Goal: Task Accomplishment & Management: Use online tool/utility

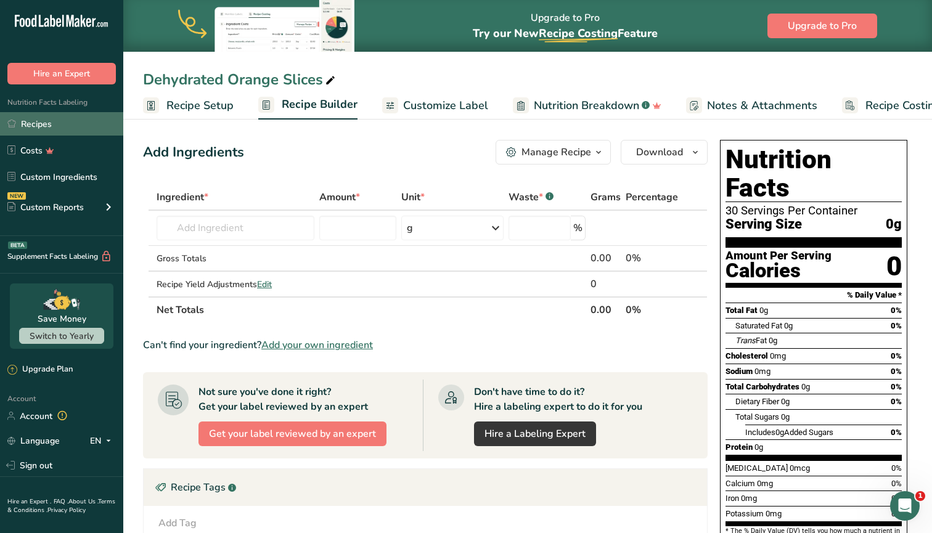
click at [37, 125] on link "Recipes" at bounding box center [61, 123] width 123 height 23
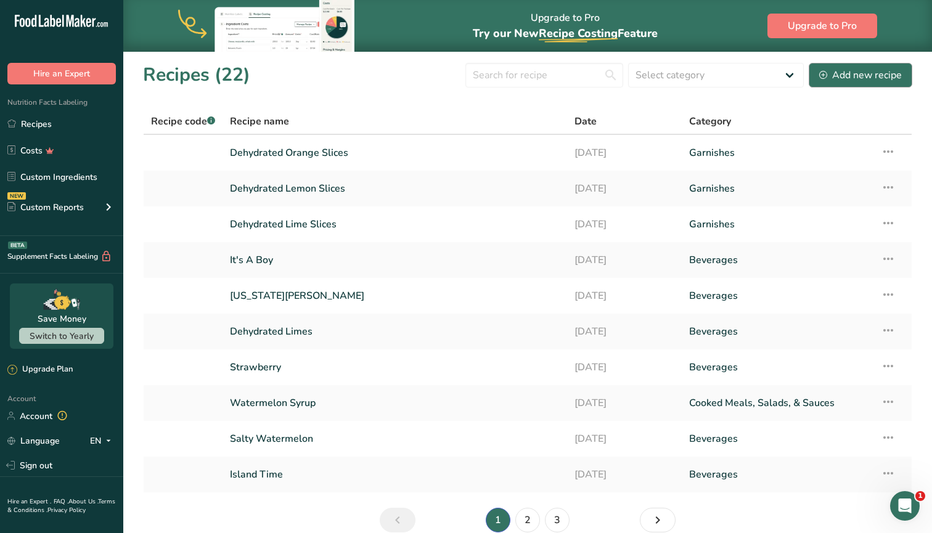
click at [854, 78] on div "Add new recipe" at bounding box center [860, 75] width 83 height 15
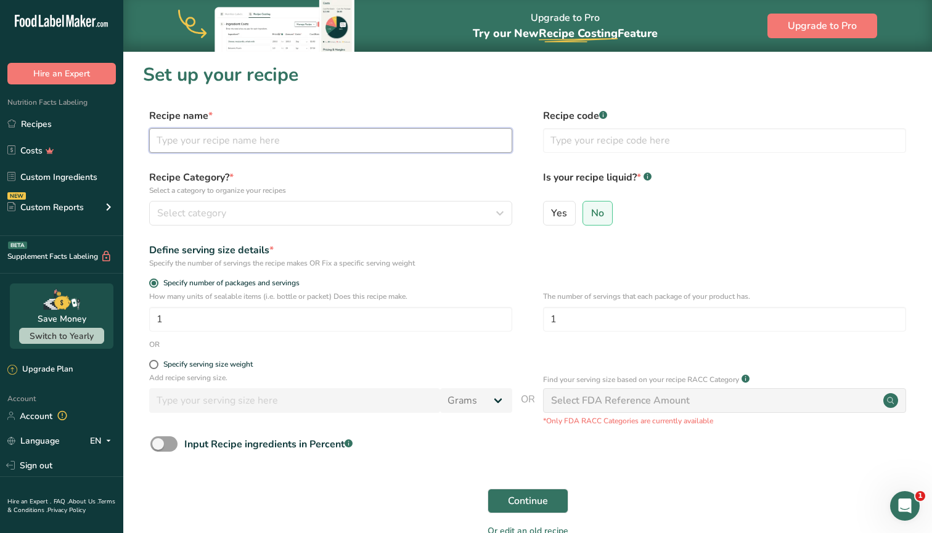
click at [293, 148] on input "text" at bounding box center [330, 140] width 363 height 25
type input "Spicy Paloma"
click at [271, 213] on div "Select category" at bounding box center [327, 213] width 340 height 15
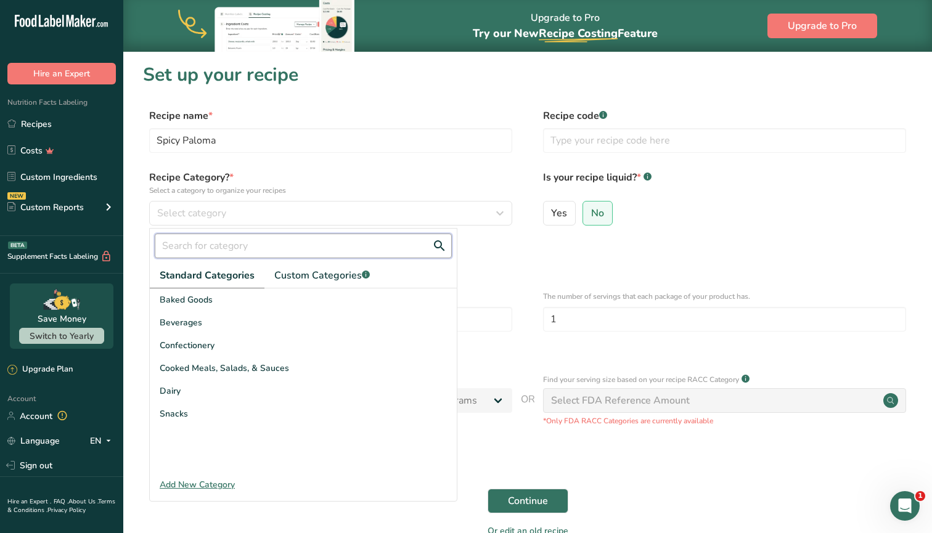
click at [242, 241] on input "text" at bounding box center [303, 246] width 297 height 25
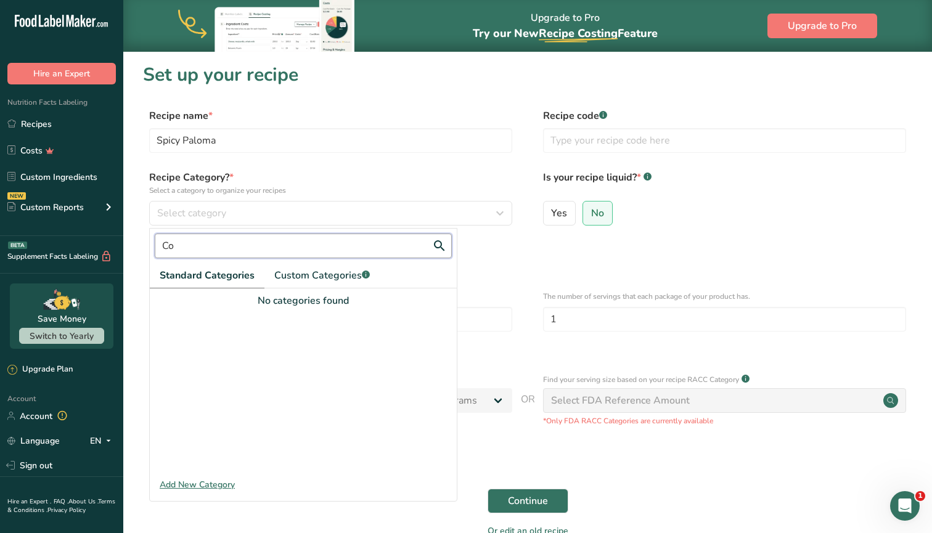
type input "C"
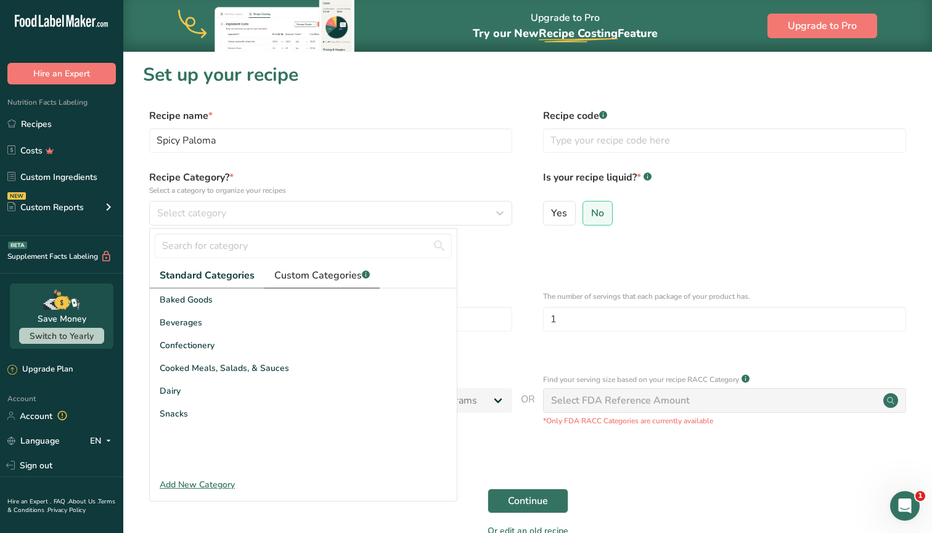
click at [319, 277] on span "Custom Categories .a-a{fill:#347362;}.b-a{fill:#fff;}" at bounding box center [322, 275] width 96 height 15
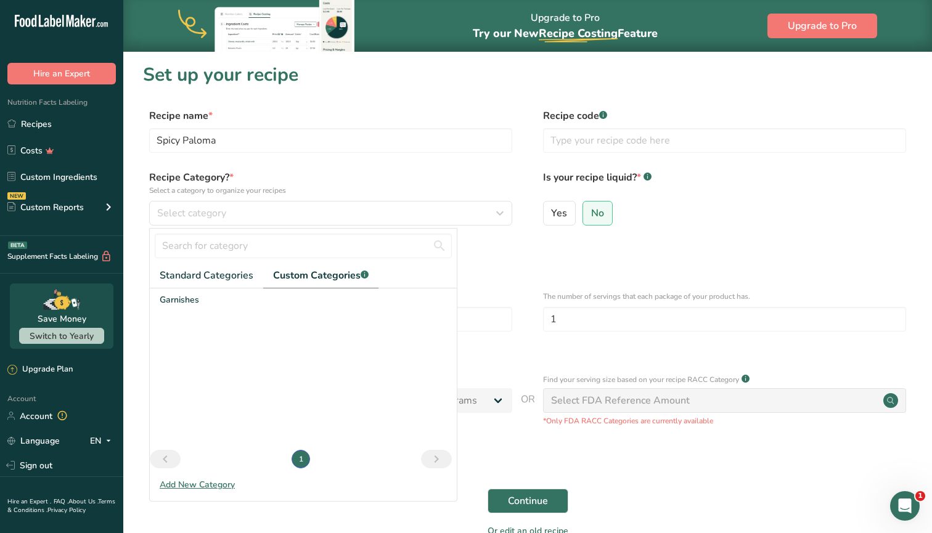
click at [181, 486] on div "Add New Category" at bounding box center [303, 484] width 307 height 13
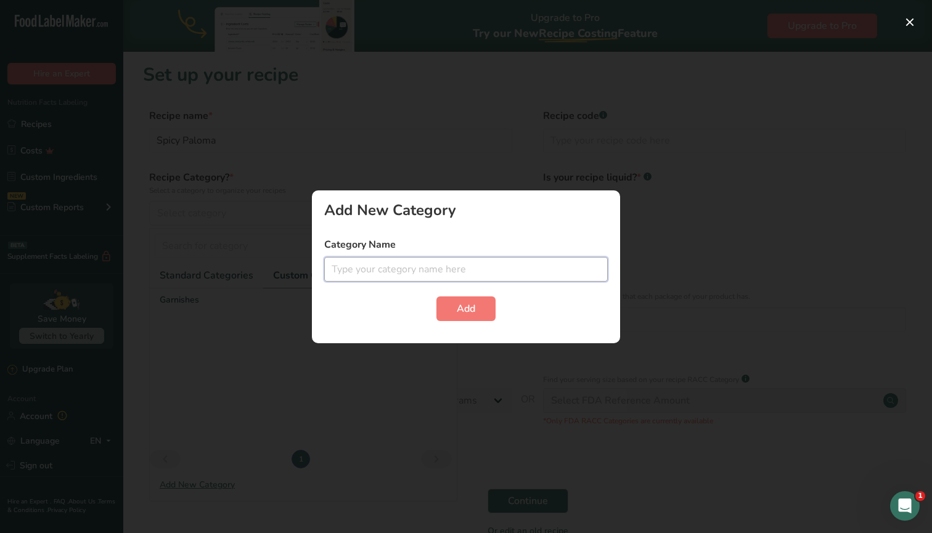
click at [391, 266] on input "text" at bounding box center [466, 269] width 284 height 25
type input "Cocktail Mixes"
click at [478, 305] on button "Add" at bounding box center [465, 308] width 59 height 25
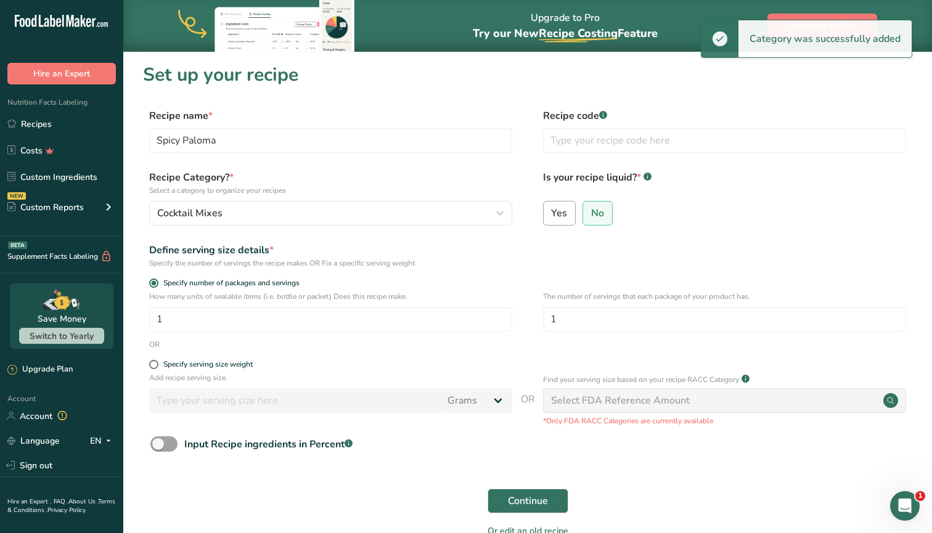
click at [550, 215] on input "Yes" at bounding box center [548, 213] width 8 height 8
radio input "true"
radio input "false"
select select "22"
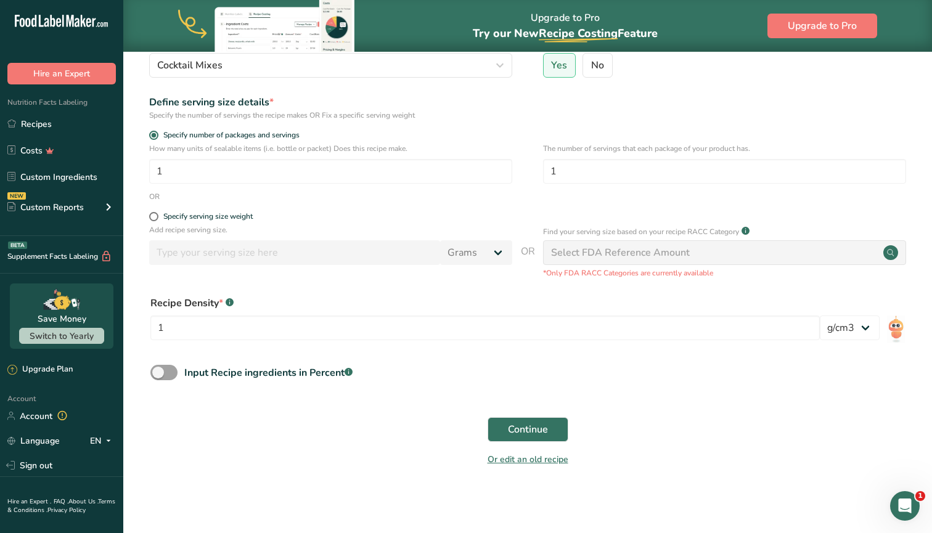
scroll to position [147, 0]
click at [153, 213] on span at bounding box center [153, 217] width 9 height 9
click at [153, 213] on input "Specify serving size weight" at bounding box center [153, 217] width 8 height 8
radio input "true"
radio input "false"
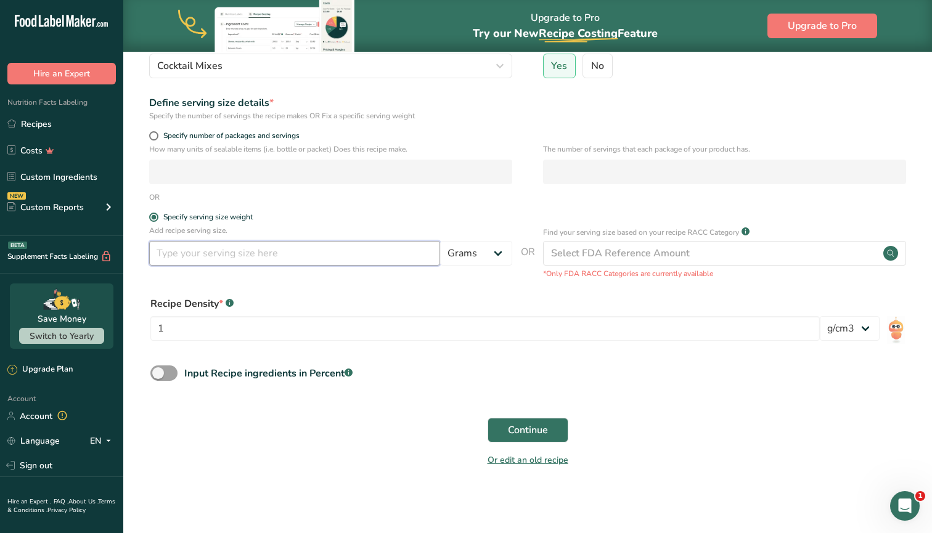
click at [328, 257] on input "number" at bounding box center [294, 253] width 291 height 25
type input "3"
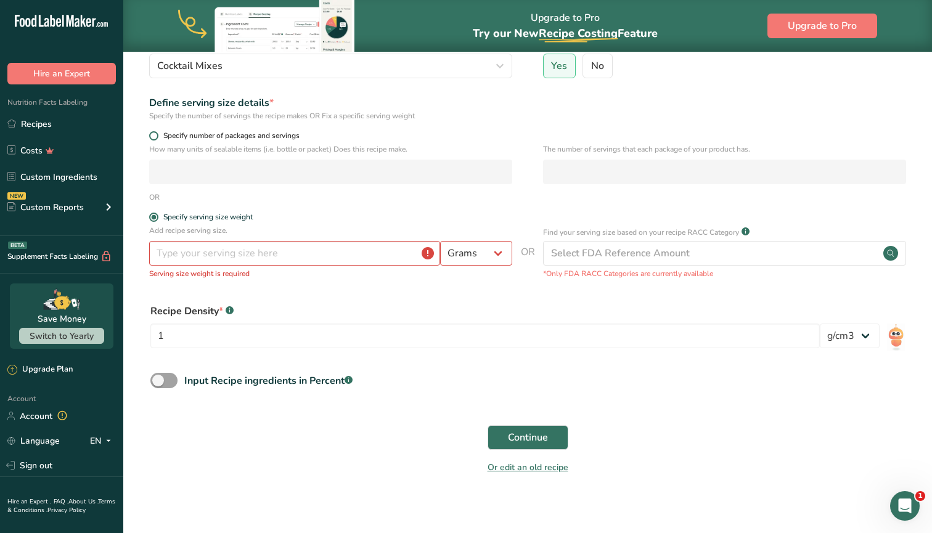
click at [153, 136] on span at bounding box center [153, 135] width 9 height 9
click at [153, 136] on input "Specify number of packages and servings" at bounding box center [153, 136] width 8 height 8
radio input "true"
radio input "false"
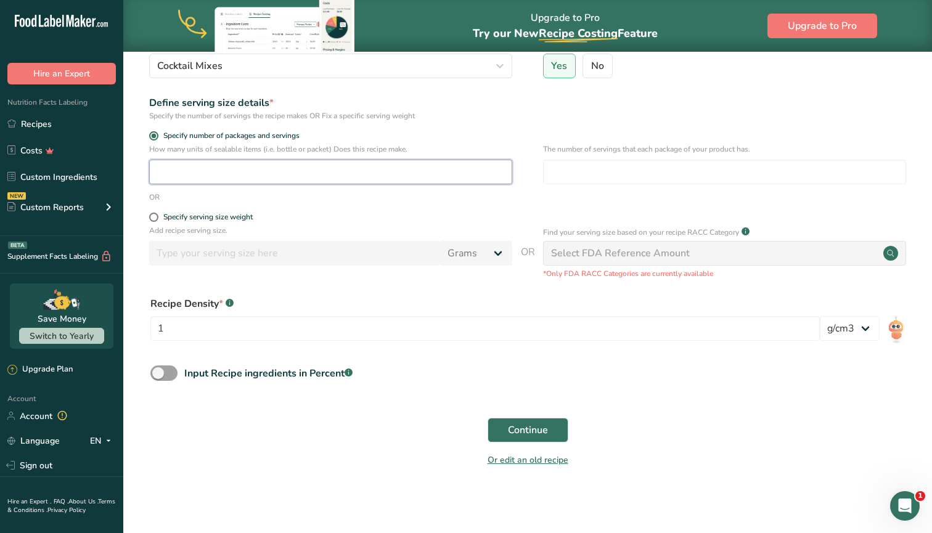
click at [179, 169] on input "number" at bounding box center [330, 172] width 363 height 25
type input "18"
click at [417, 211] on form "Recipe name * Spicy Paloma Recipe code .a-a{fill:#347362;}.b-a{fill:#fff;} Reci…" at bounding box center [527, 217] width 769 height 513
click at [513, 427] on span "Continue" at bounding box center [528, 430] width 40 height 15
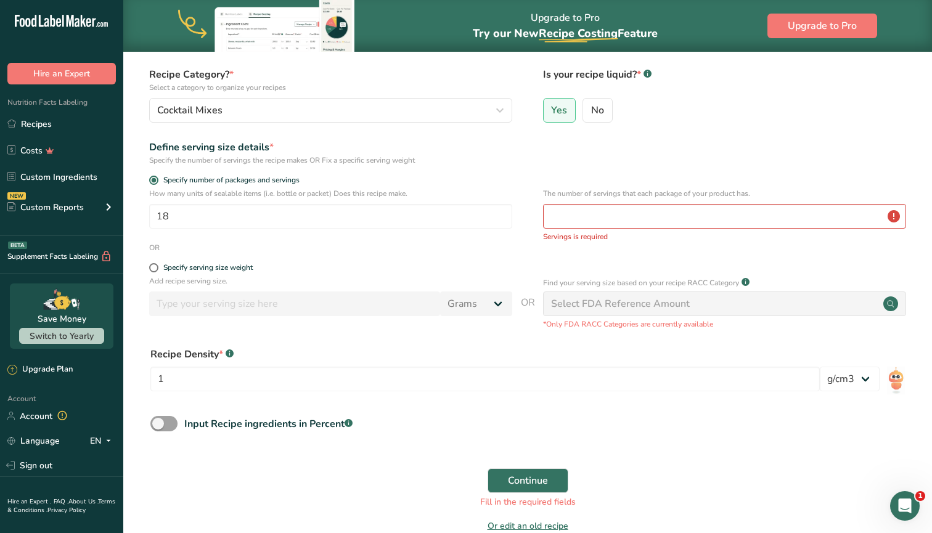
scroll to position [57, 0]
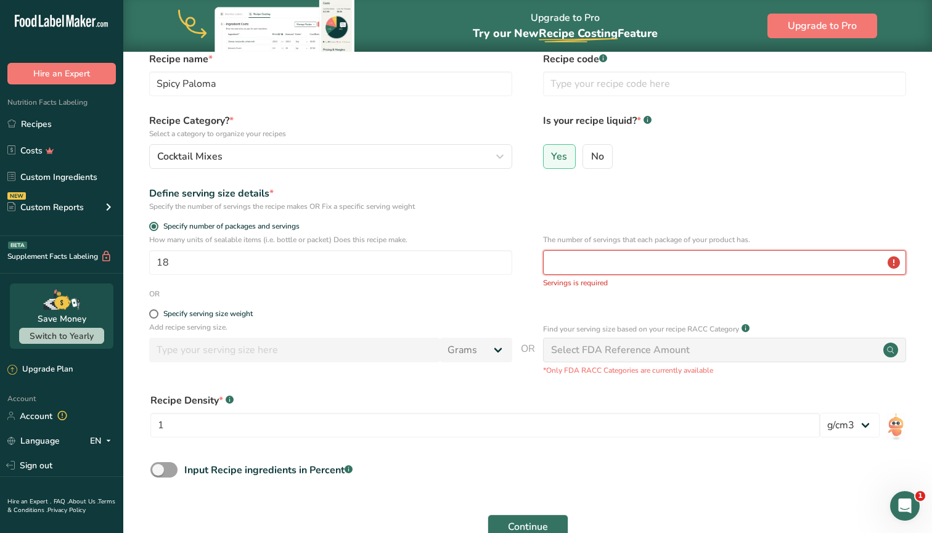
click at [616, 269] on input "number" at bounding box center [724, 262] width 363 height 25
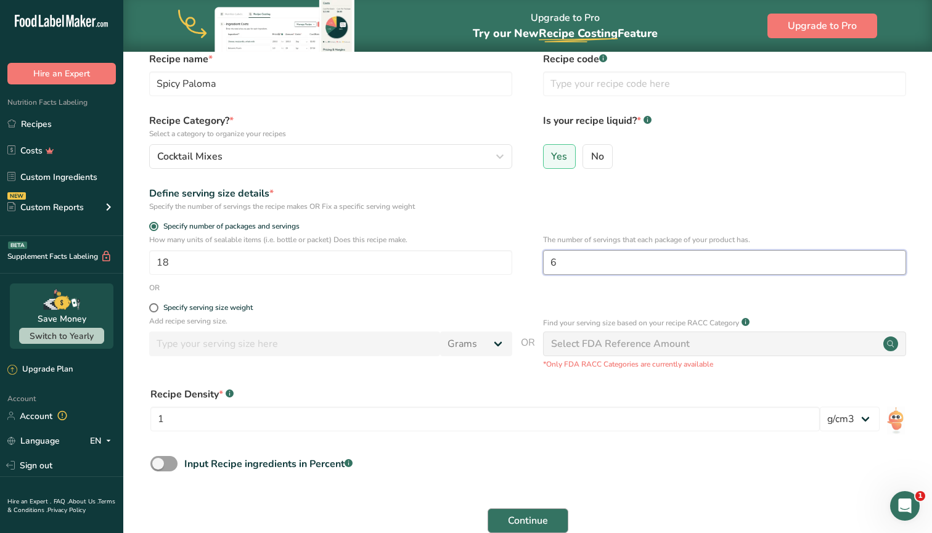
type input "6"
click at [505, 520] on button "Continue" at bounding box center [528, 520] width 81 height 25
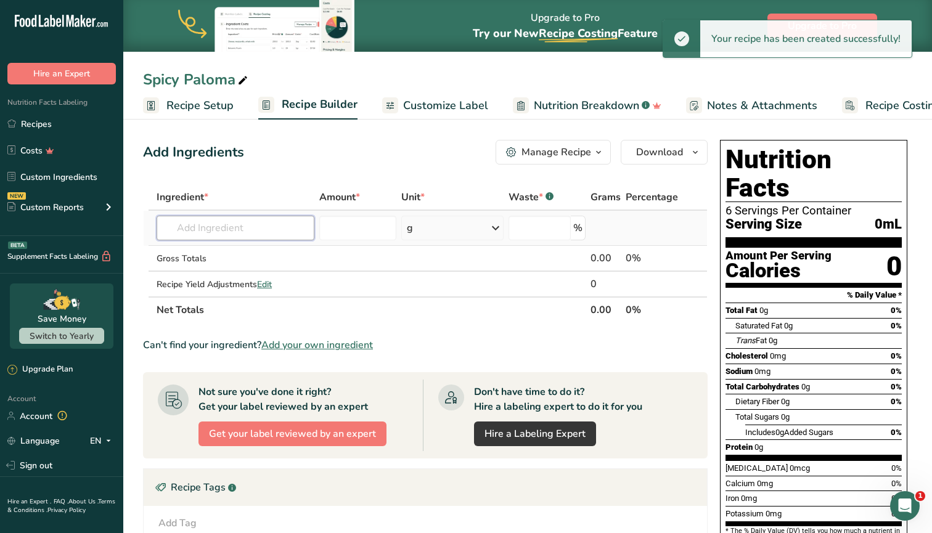
click at [176, 227] on input "text" at bounding box center [236, 228] width 158 height 25
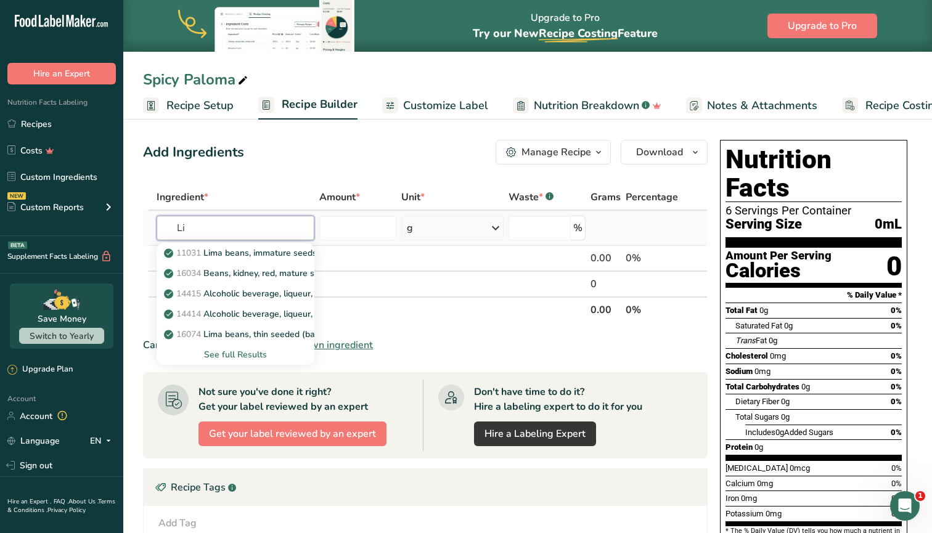
type input "L"
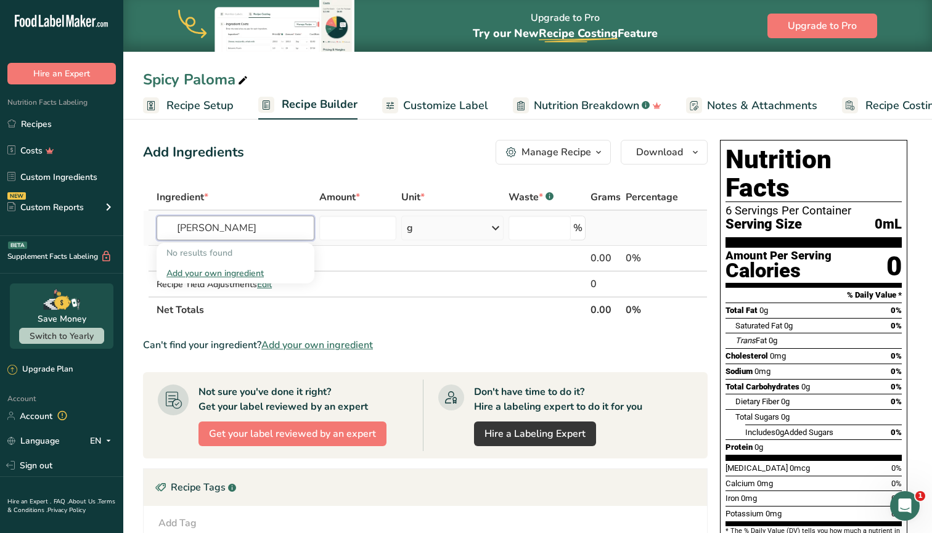
type input "J"
type input "K"
type input "Jalapeno Simple Sy"
click at [230, 274] on div "Add your own ingredient" at bounding box center [235, 273] width 138 height 13
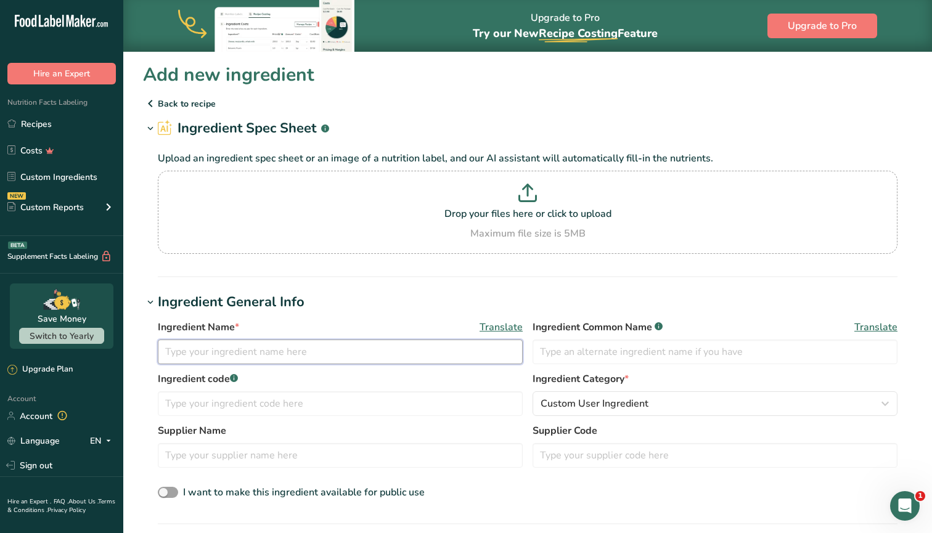
click at [235, 353] on input "text" at bounding box center [340, 352] width 365 height 25
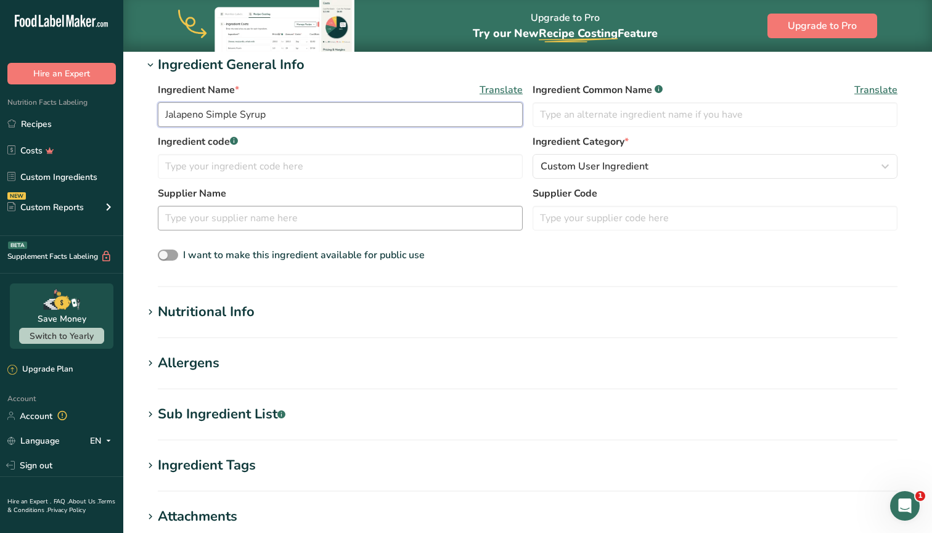
scroll to position [298, 0]
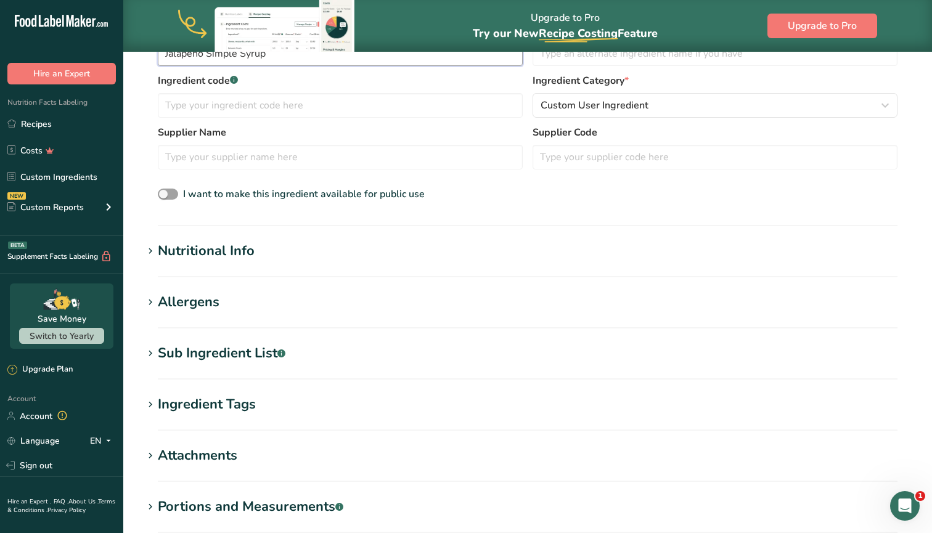
type input "Jalapeno Simple Syrup"
click at [252, 253] on div "Nutritional Info" at bounding box center [206, 251] width 97 height 20
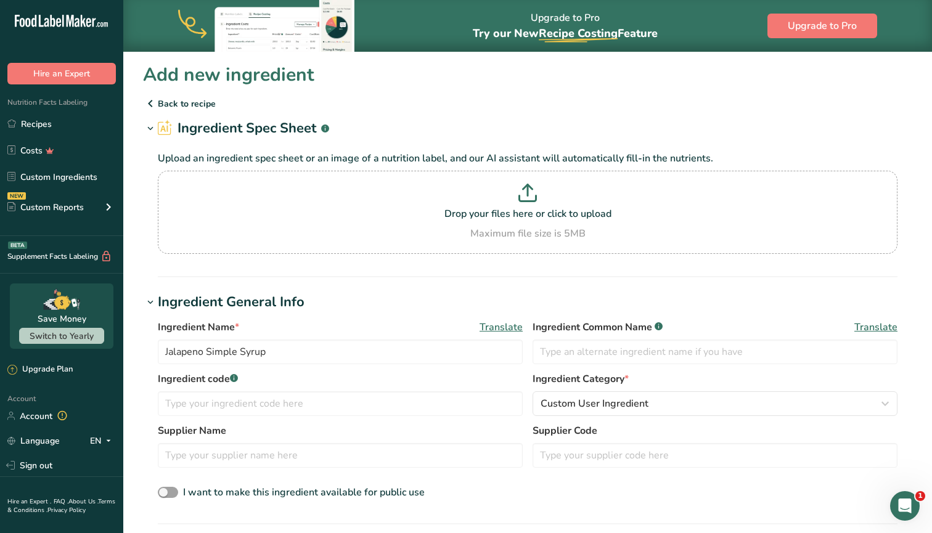
scroll to position [0, 0]
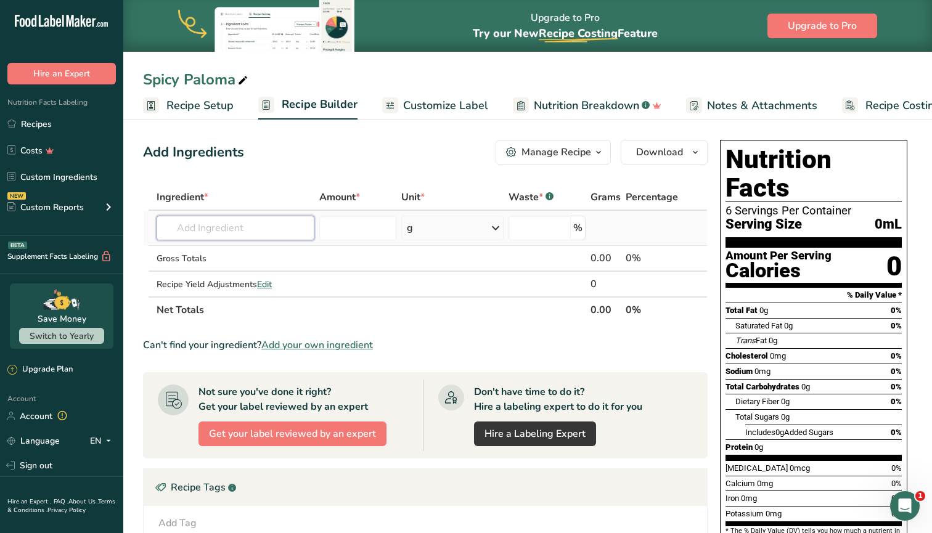
click at [235, 222] on input "text" at bounding box center [236, 228] width 158 height 25
type input "Simple Syrup"
click at [243, 273] on div "Add your own ingredient" at bounding box center [235, 273] width 138 height 13
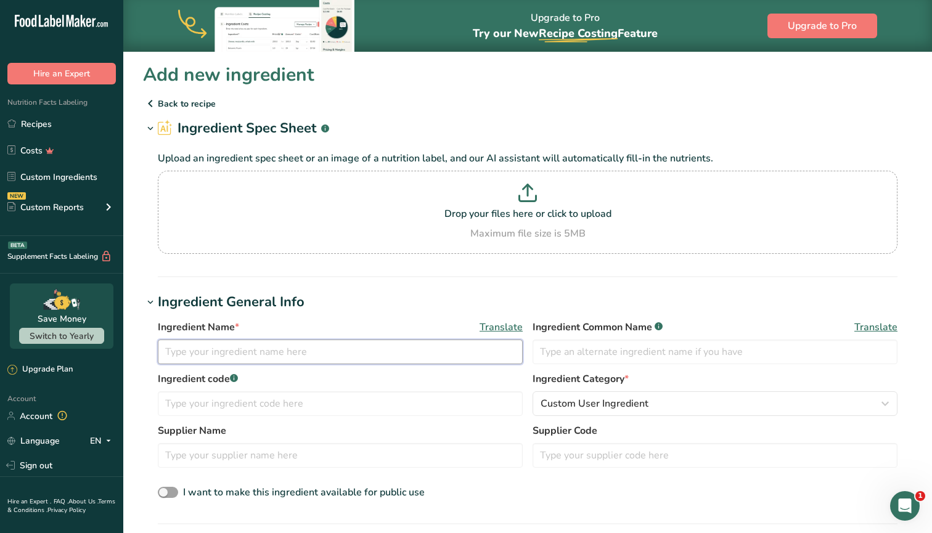
click at [245, 352] on input "text" at bounding box center [340, 352] width 365 height 25
type input "Simple Syrup"
click at [527, 198] on icon at bounding box center [527, 193] width 18 height 18
click at [527, 198] on input "Drop your files here or click to upload Maximum file size is 5MB" at bounding box center [528, 212] width 740 height 83
click at [514, 203] on p at bounding box center [527, 195] width 733 height 23
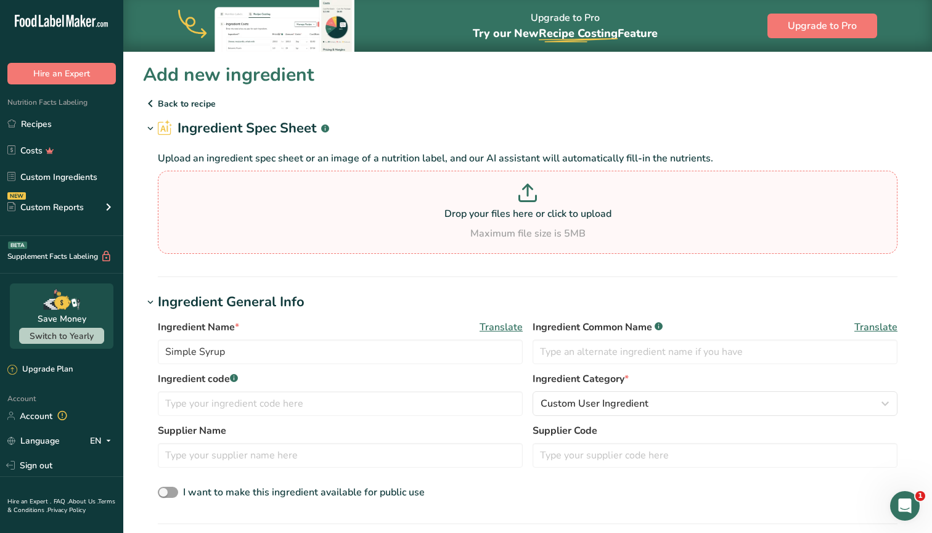
click at [514, 203] on input "Drop your files here or click to upload Maximum file size is 5MB" at bounding box center [528, 212] width 740 height 83
type input "C:\fakepath\domino sugar.jpg"
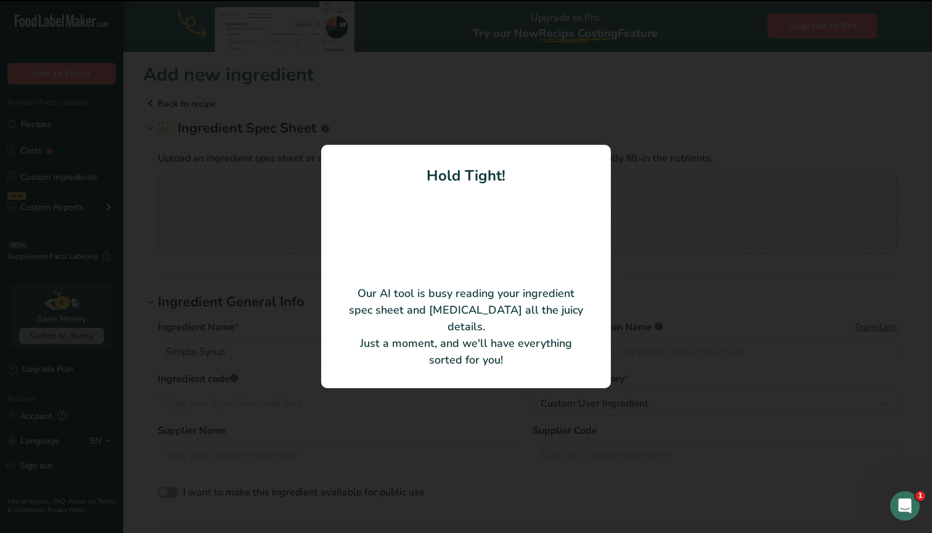
type input "Cane Sugar"
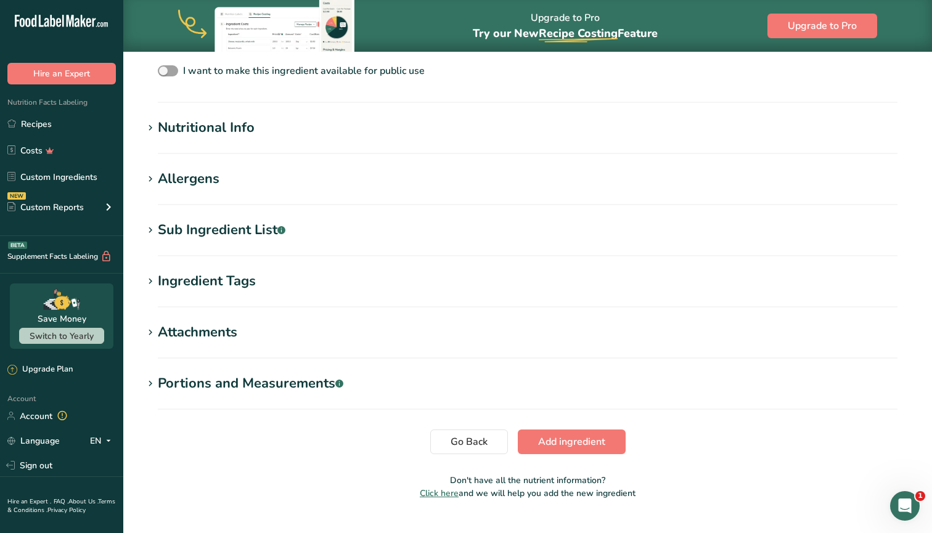
scroll to position [322, 0]
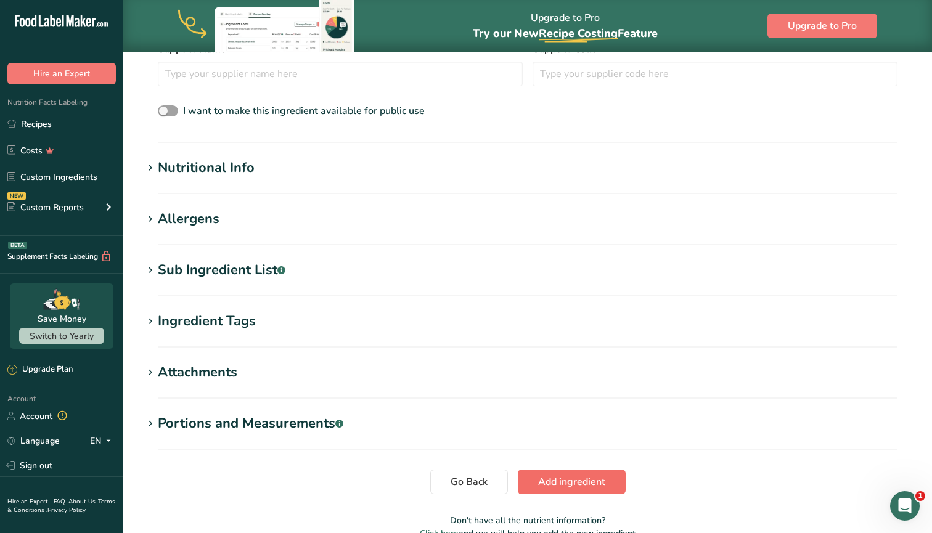
click at [588, 479] on span "Add ingredient" at bounding box center [571, 482] width 67 height 15
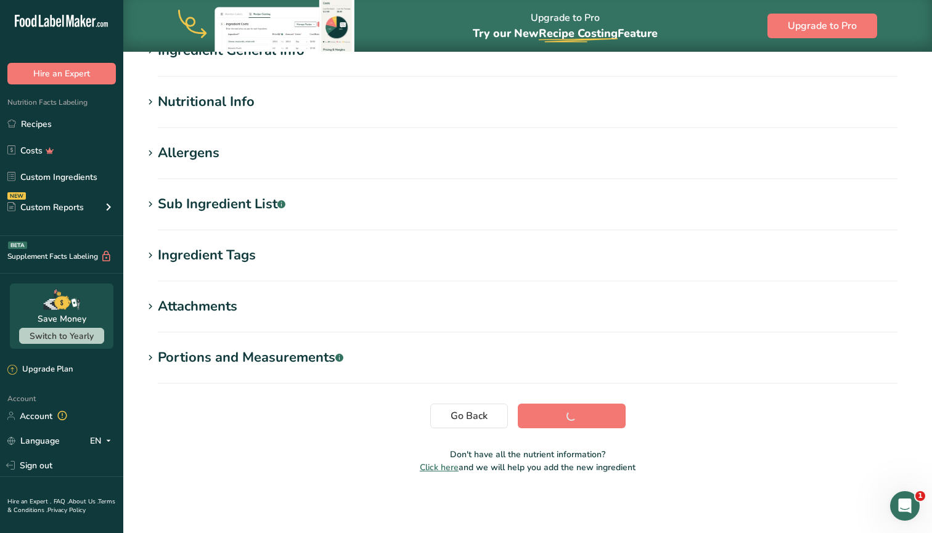
scroll to position [129, 0]
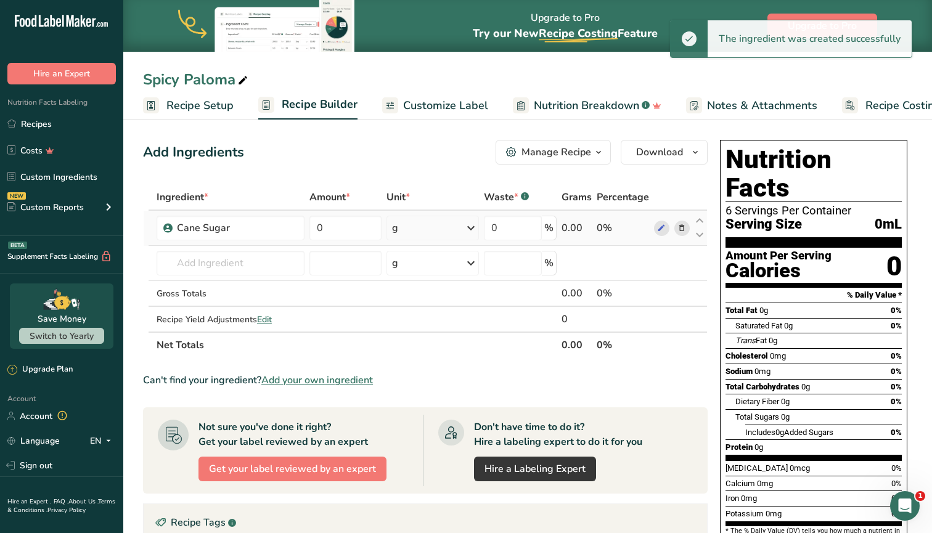
click at [431, 231] on div "g" at bounding box center [432, 228] width 92 height 25
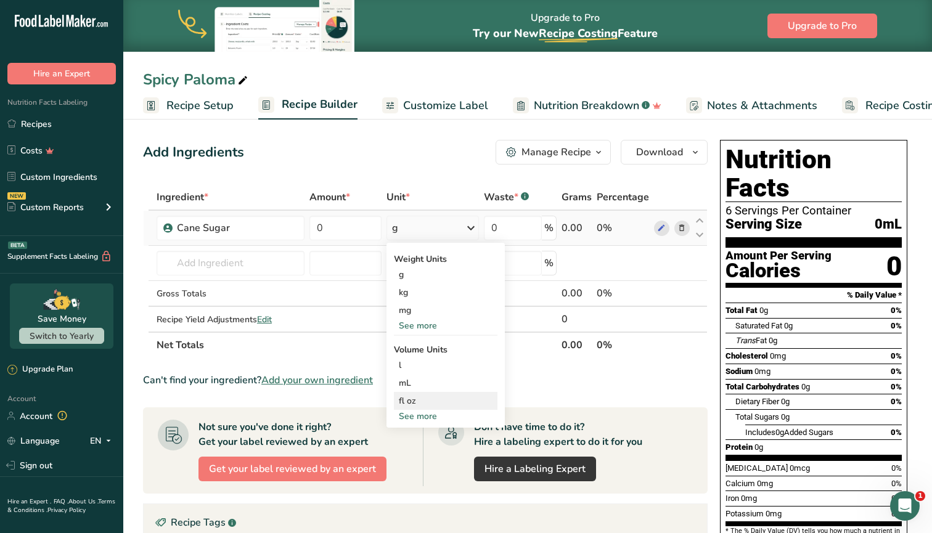
click at [422, 402] on div "fl oz" at bounding box center [446, 400] width 94 height 13
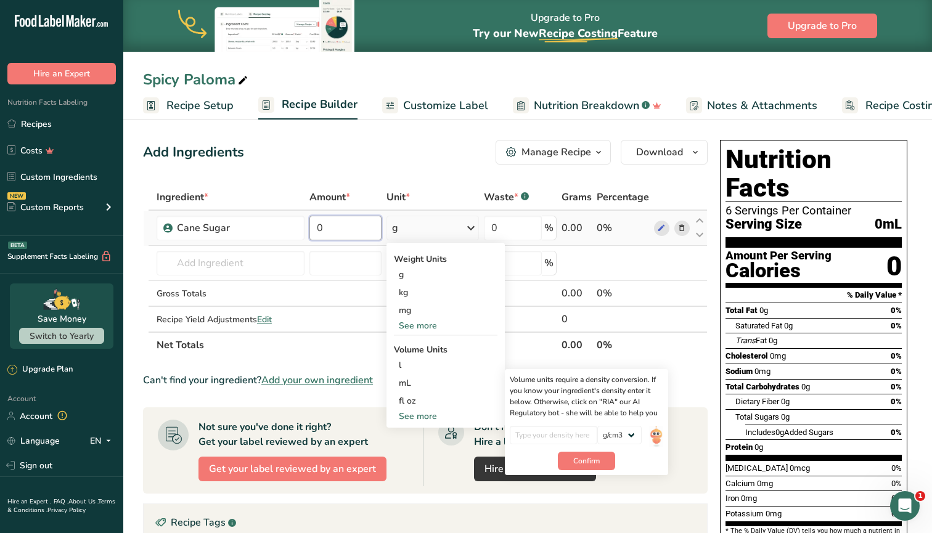
click at [338, 224] on input "0" at bounding box center [345, 228] width 72 height 25
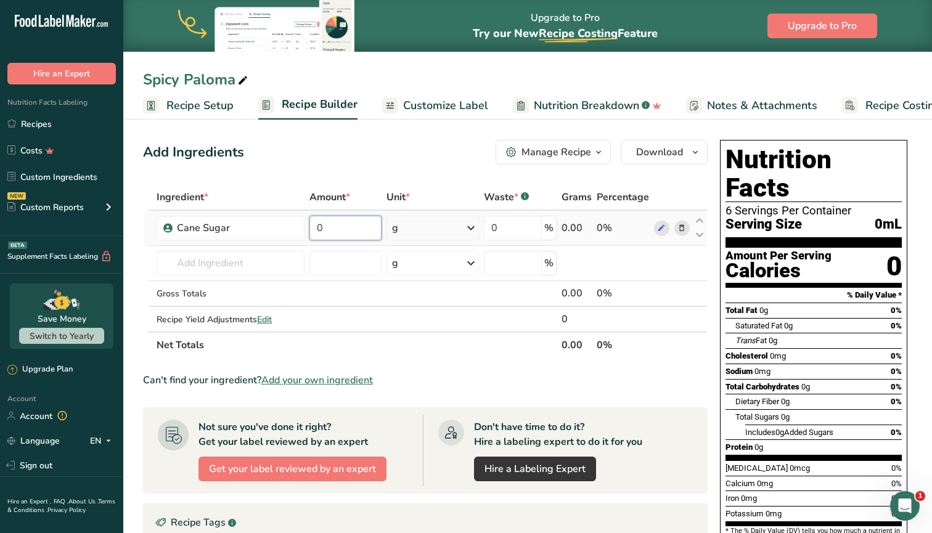
drag, startPoint x: 338, startPoint y: 224, endPoint x: 315, endPoint y: 223, distance: 23.4
click at [315, 223] on input "0" at bounding box center [345, 228] width 72 height 25
type input "120"
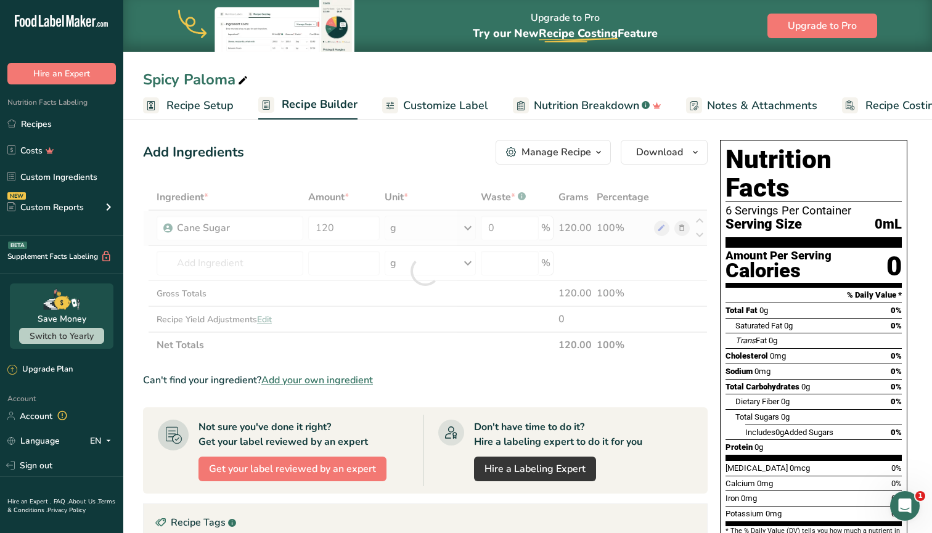
click at [423, 226] on div "Ingredient * Amount * Unit * Waste * .a-a{fill:#347362;}.b-a{fill:#fff;} Grams …" at bounding box center [425, 271] width 565 height 174
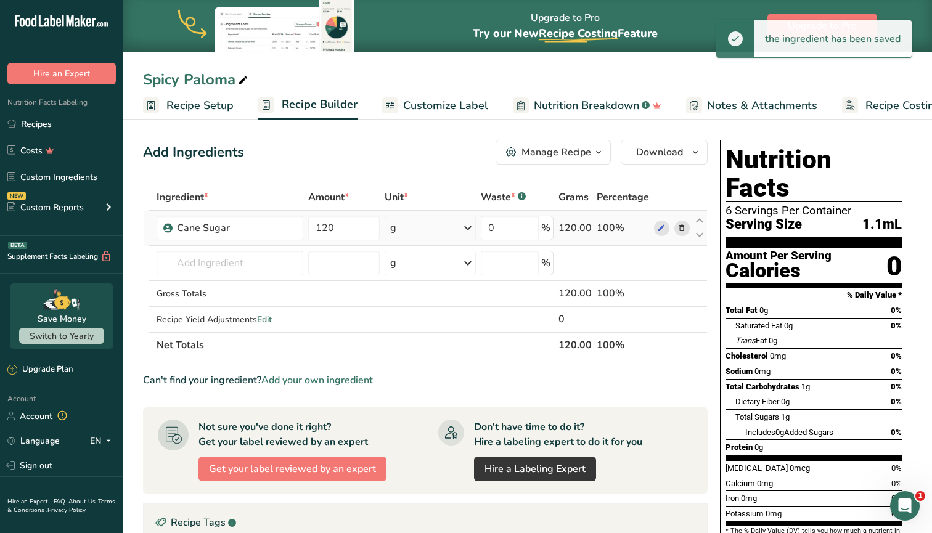
click at [423, 226] on div "g" at bounding box center [430, 228] width 91 height 25
click at [423, 325] on div "See more" at bounding box center [444, 325] width 104 height 13
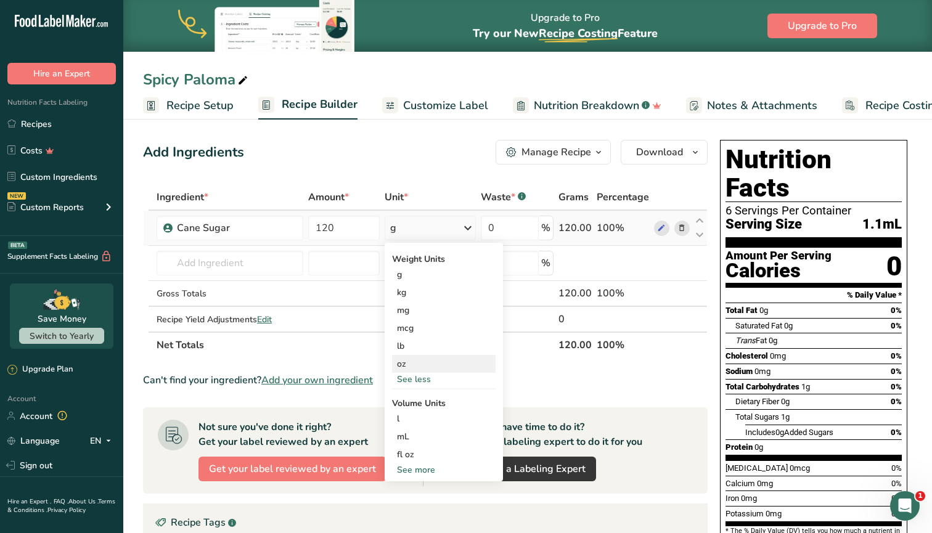
click at [408, 366] on div "oz" at bounding box center [444, 364] width 104 height 18
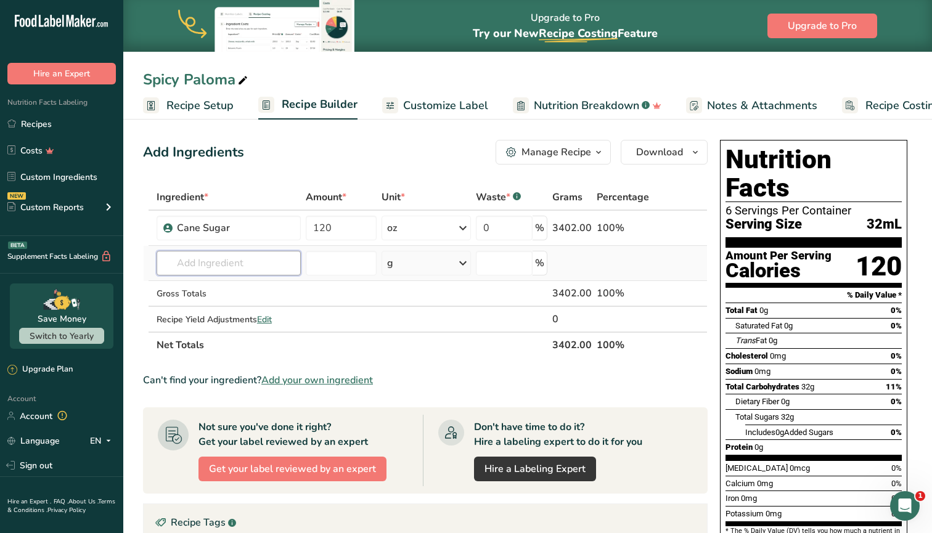
click at [207, 263] on input "text" at bounding box center [229, 263] width 144 height 25
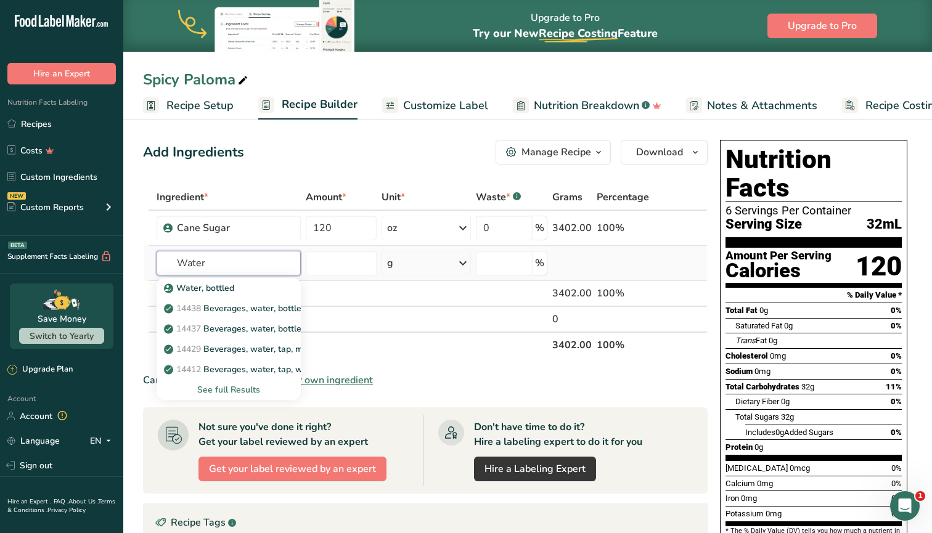
type input "Water"
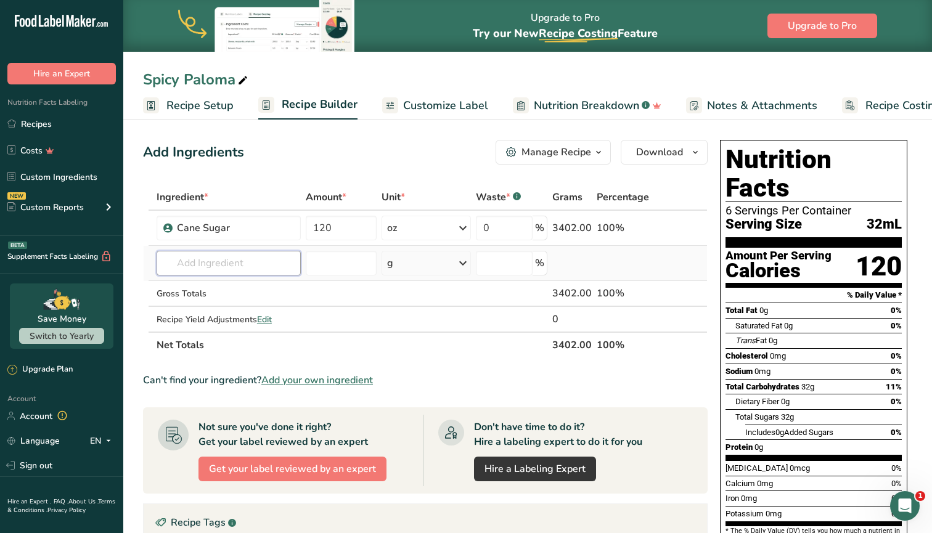
click at [210, 263] on input "text" at bounding box center [229, 263] width 144 height 25
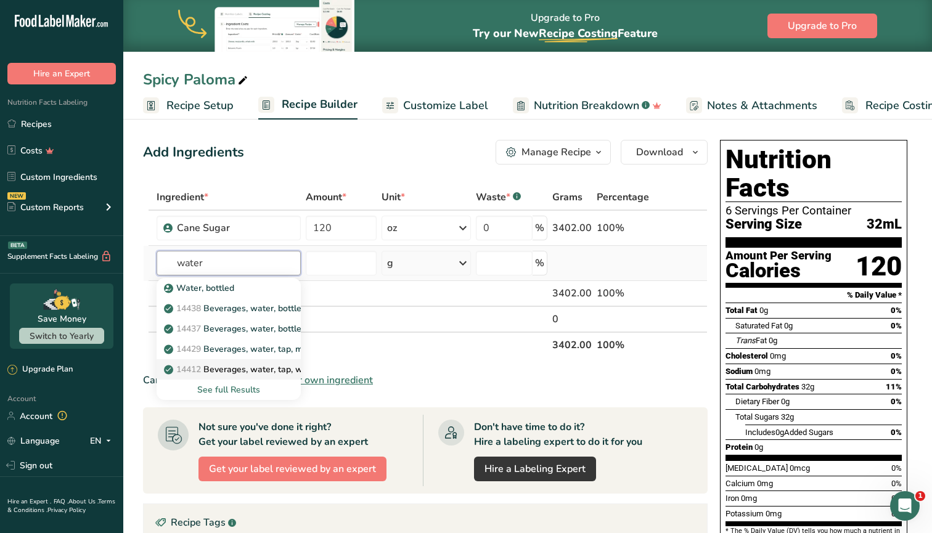
type input "water"
click at [237, 368] on p "14412 [GEOGRAPHIC_DATA], water, tap, well" at bounding box center [239, 369] width 146 height 13
type input "Beverages, water, tap, well"
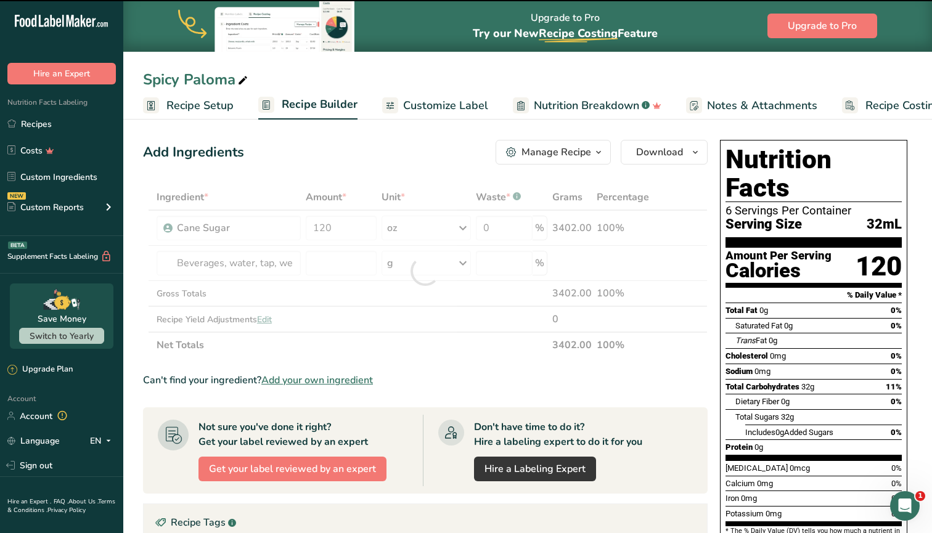
type input "0"
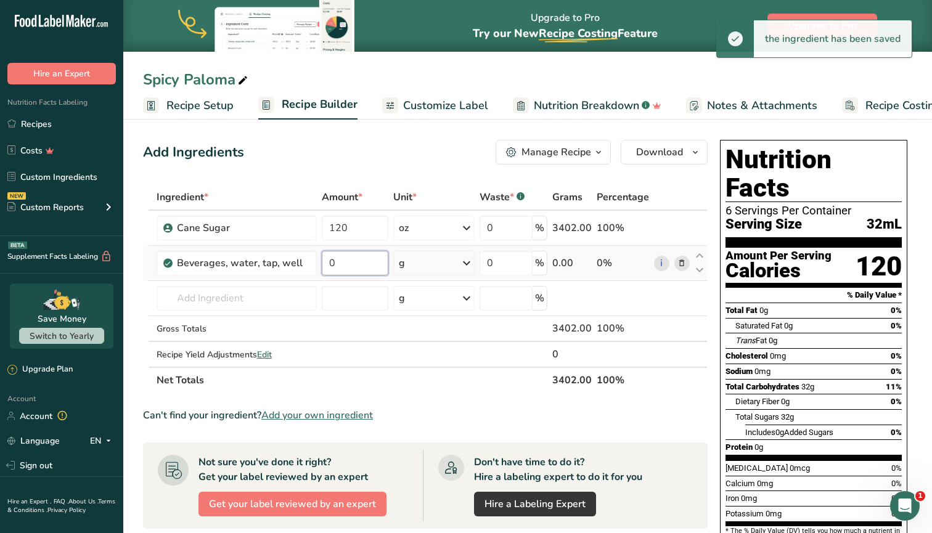
click at [327, 264] on input "0" at bounding box center [355, 263] width 67 height 25
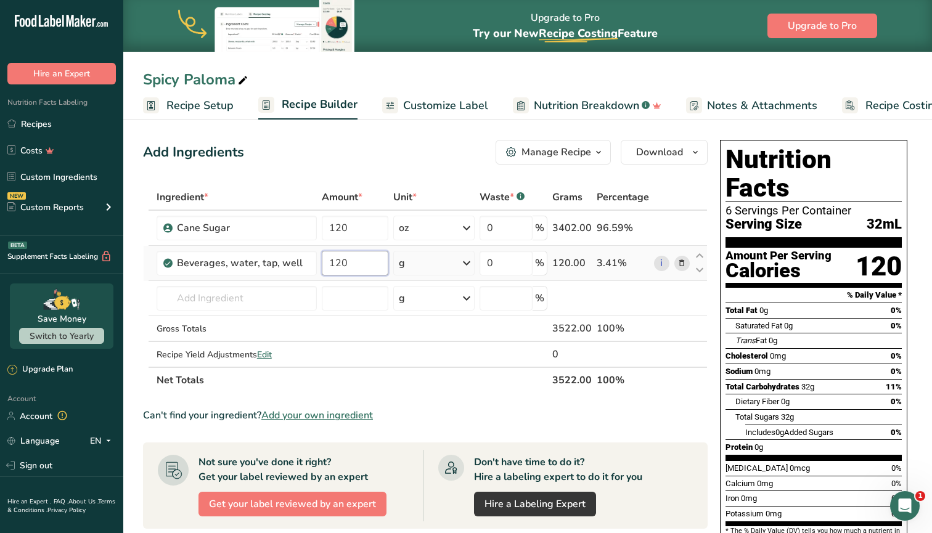
type input "120"
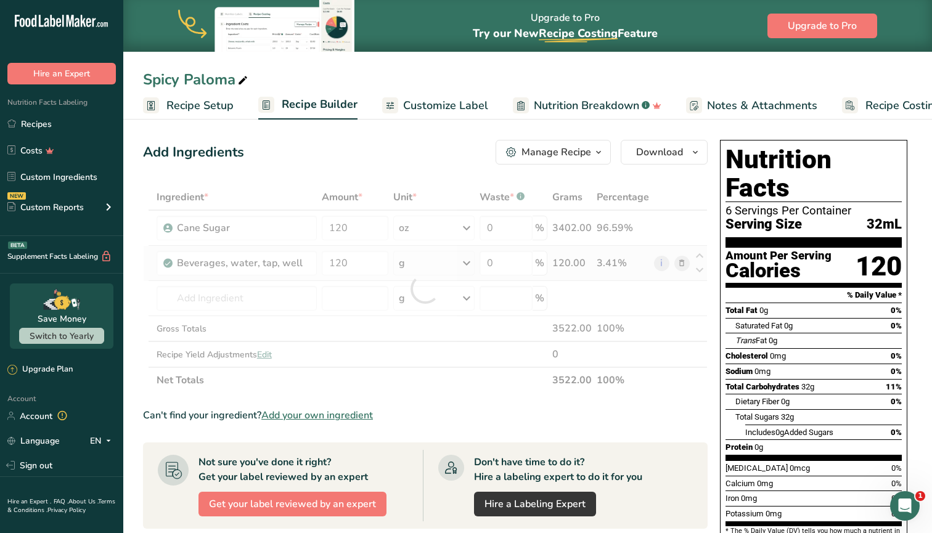
click at [425, 266] on div "Ingredient * Amount * Unit * Waste * .a-a{fill:#347362;}.b-a{fill:#fff;} Grams …" at bounding box center [425, 288] width 565 height 209
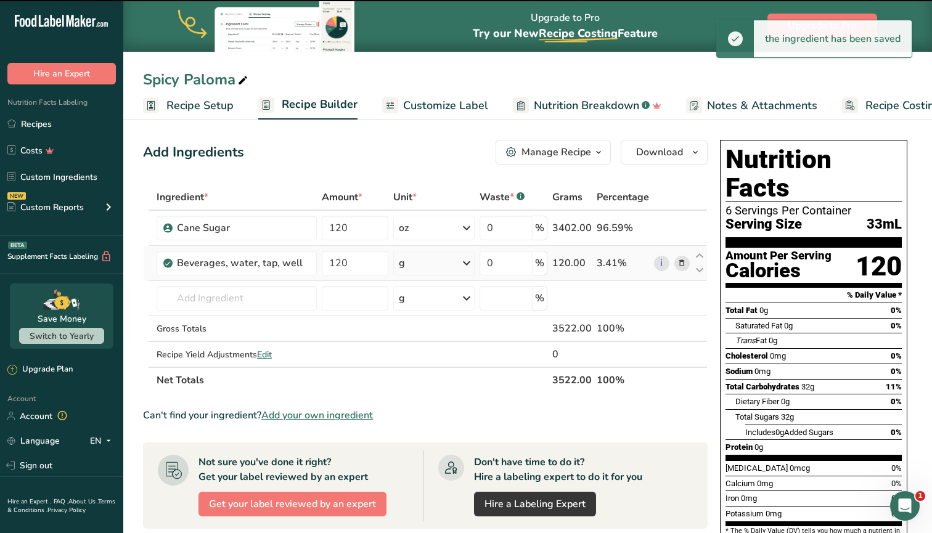
click at [425, 266] on div "g" at bounding box center [433, 263] width 81 height 25
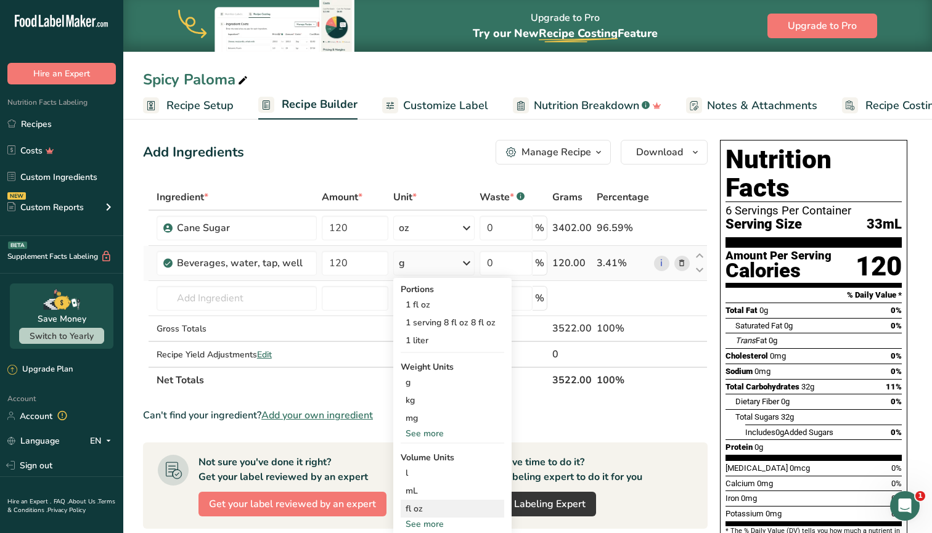
click at [426, 507] on div "fl oz" at bounding box center [453, 508] width 94 height 13
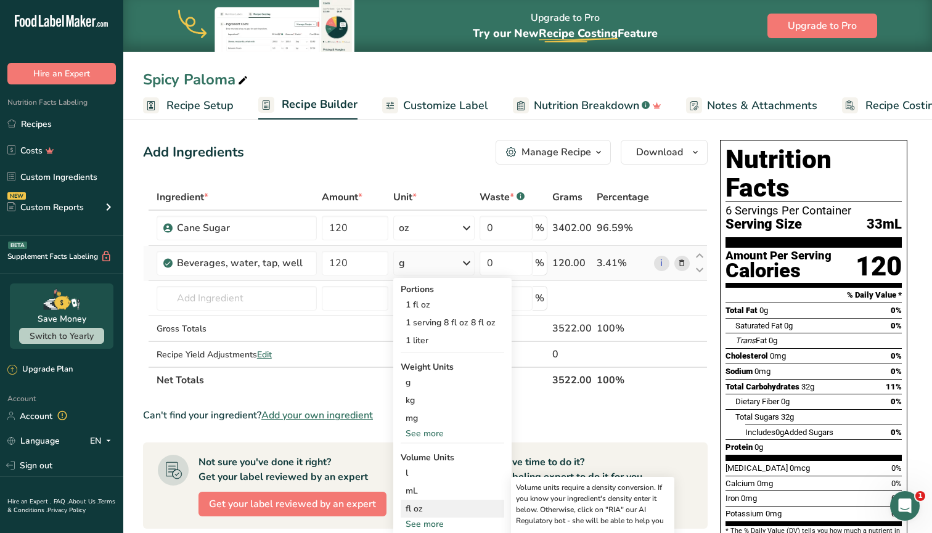
click at [414, 511] on div "fl oz" at bounding box center [453, 508] width 94 height 13
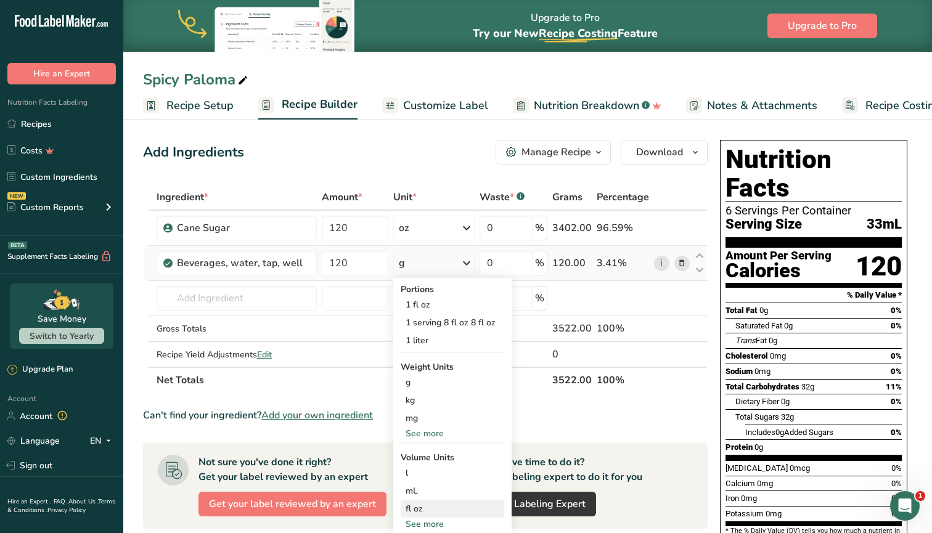
click at [425, 509] on div "fl oz" at bounding box center [453, 508] width 94 height 13
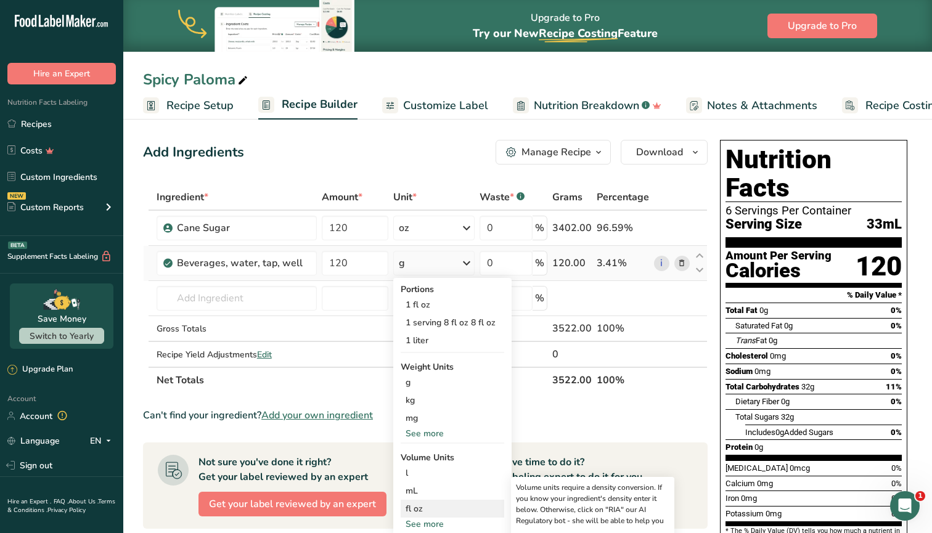
click at [425, 509] on div "fl oz" at bounding box center [453, 508] width 94 height 13
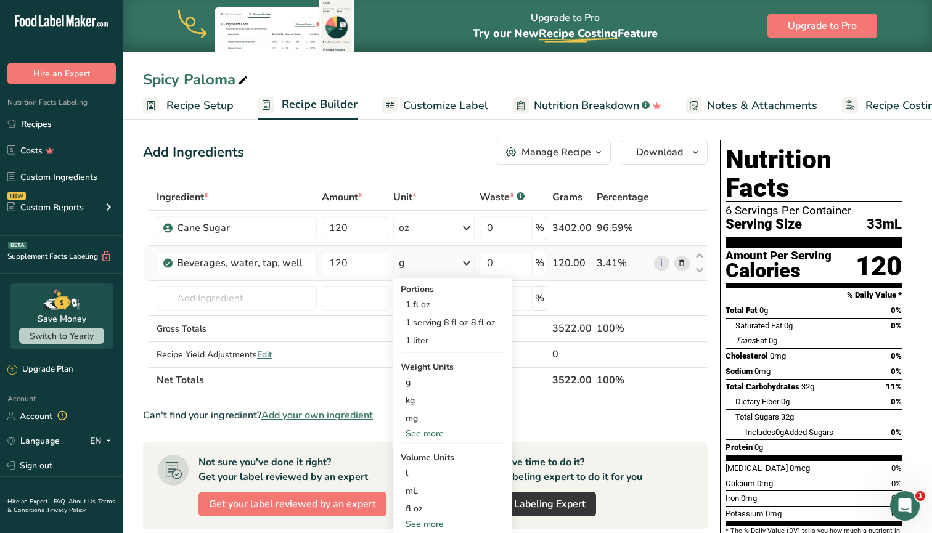
click at [412, 265] on div "g" at bounding box center [433, 263] width 81 height 25
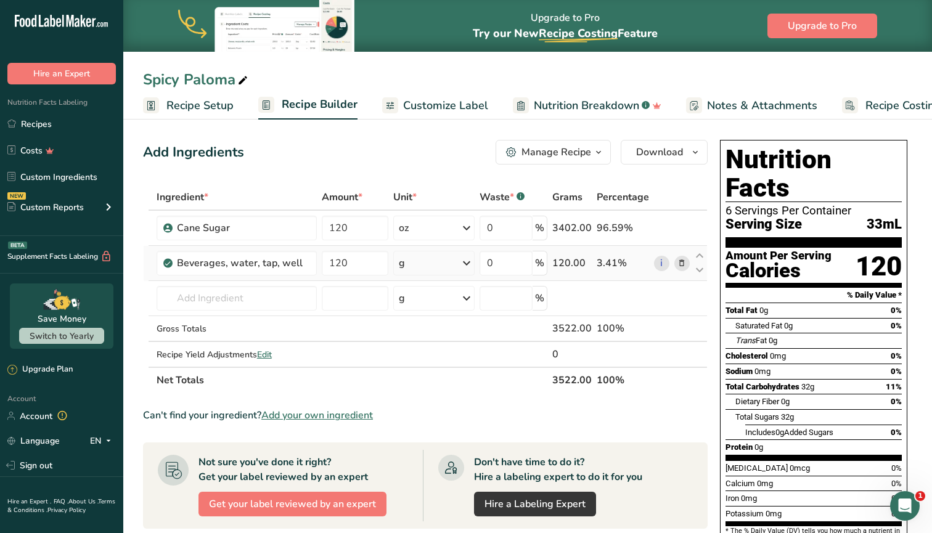
click at [430, 271] on div "g" at bounding box center [433, 263] width 81 height 25
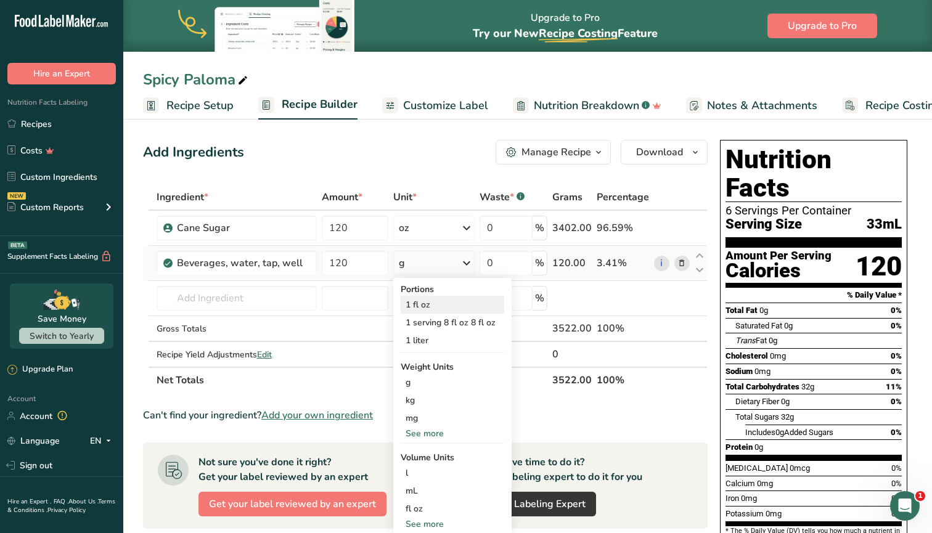
click at [426, 306] on div "1 fl oz" at bounding box center [453, 305] width 104 height 18
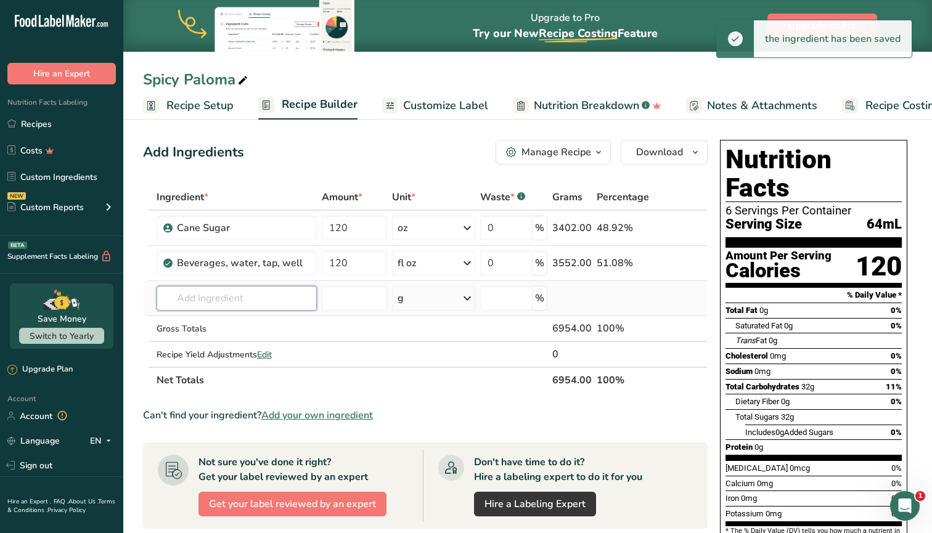
click at [205, 298] on input "text" at bounding box center [237, 298] width 160 height 25
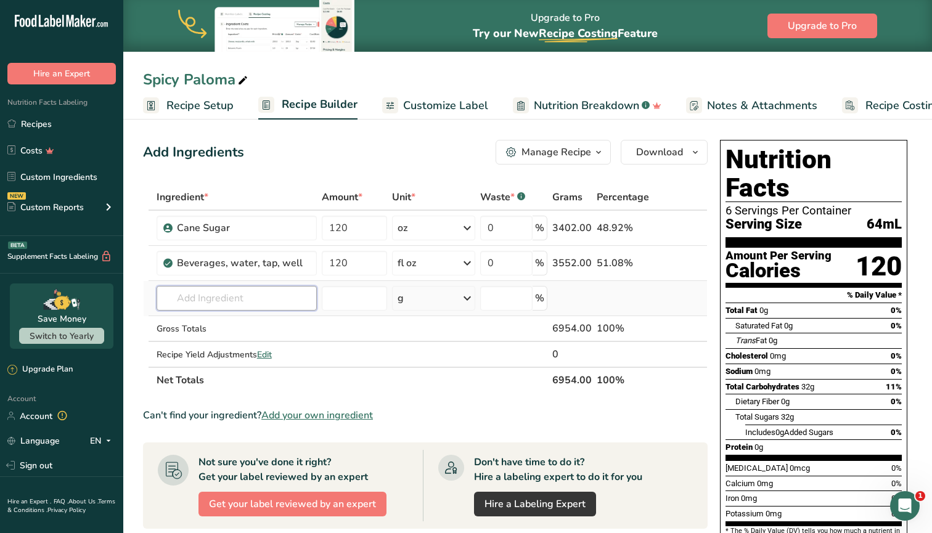
type input "F"
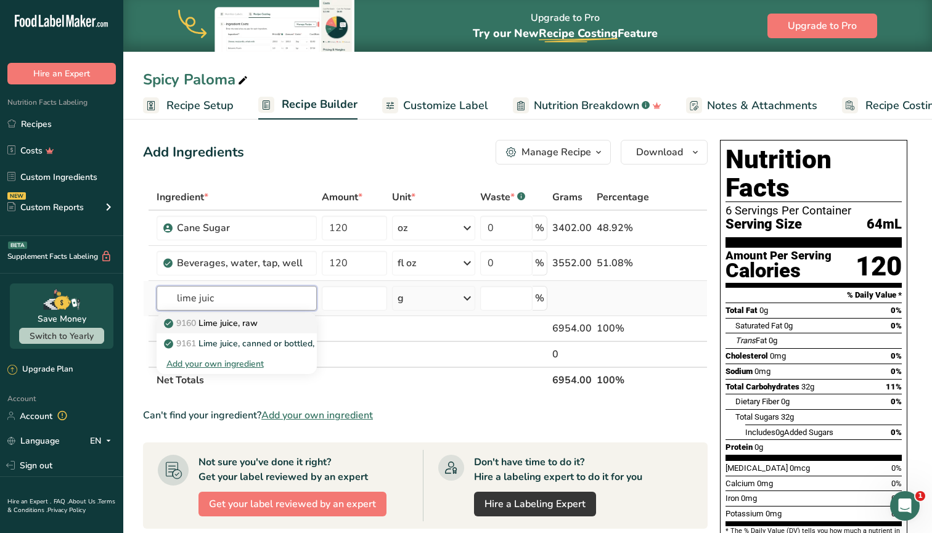
type input "lime juice"
click at [228, 325] on p "9160 Lime juice, raw" at bounding box center [211, 323] width 91 height 13
type input "Lime juice, raw"
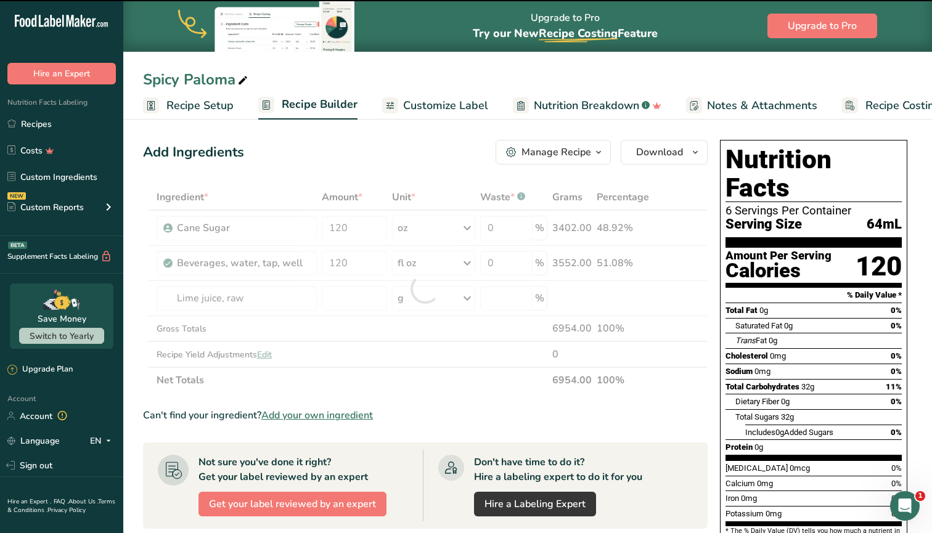
type input "0"
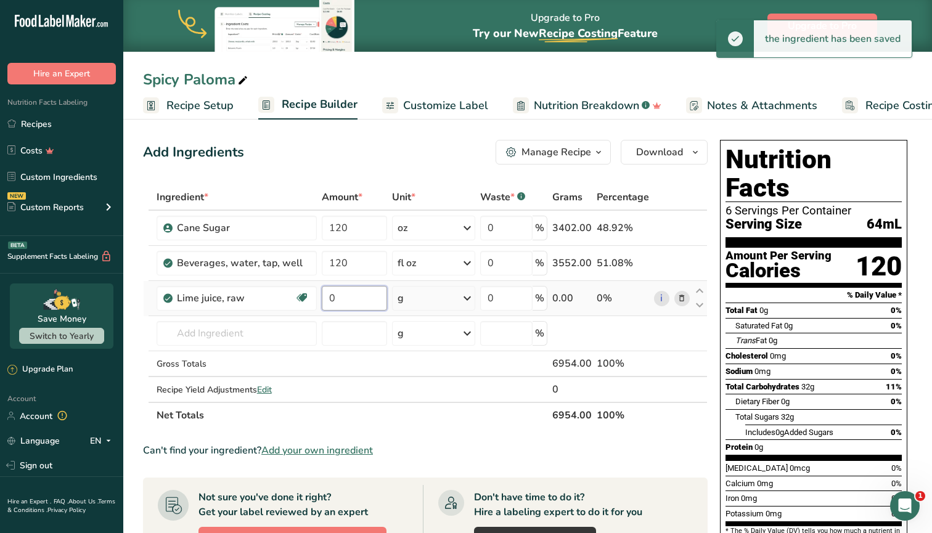
click at [359, 302] on input "0" at bounding box center [354, 298] width 65 height 25
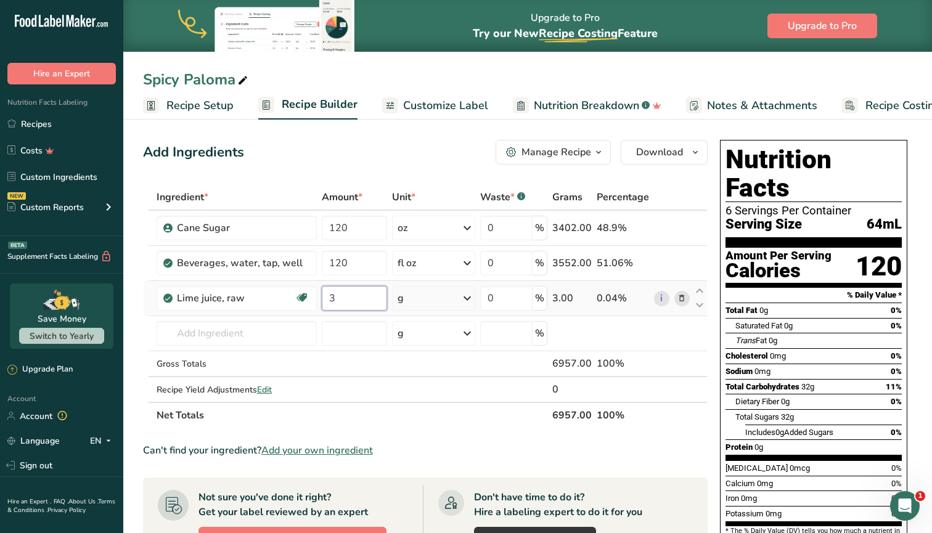
type input "3"
click at [422, 305] on div "Ingredient * Amount * Unit * Waste * .a-a{fill:#347362;}.b-a{fill:#fff;} Grams …" at bounding box center [425, 306] width 565 height 244
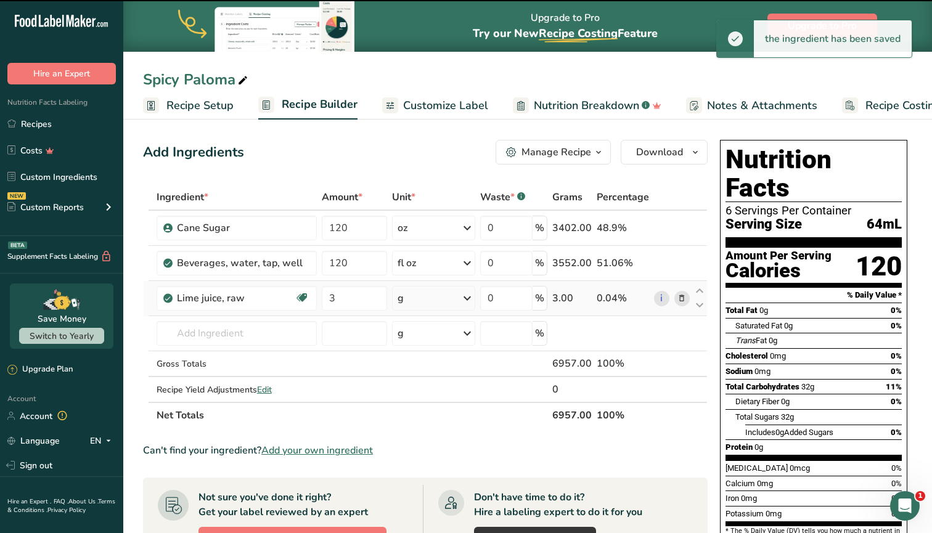
click at [422, 302] on div "g" at bounding box center [433, 298] width 83 height 25
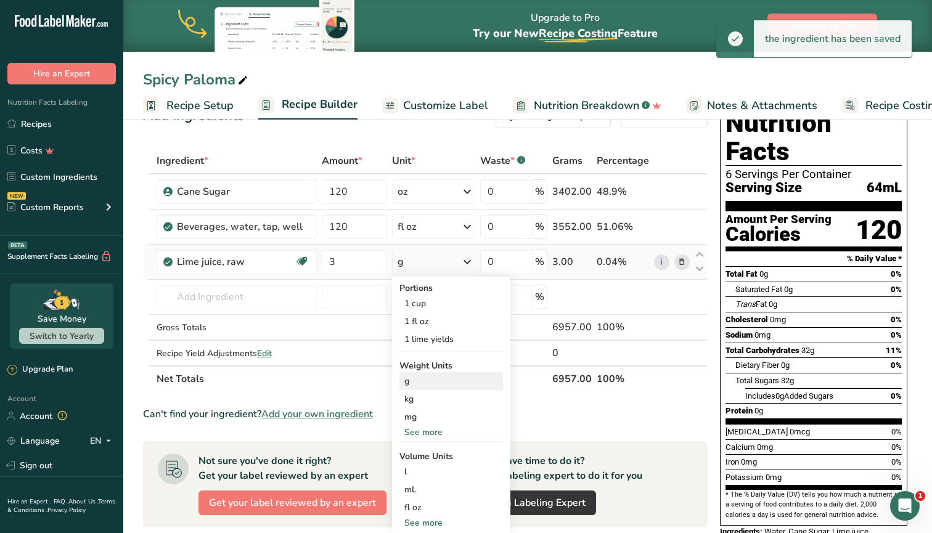
scroll to position [61, 0]
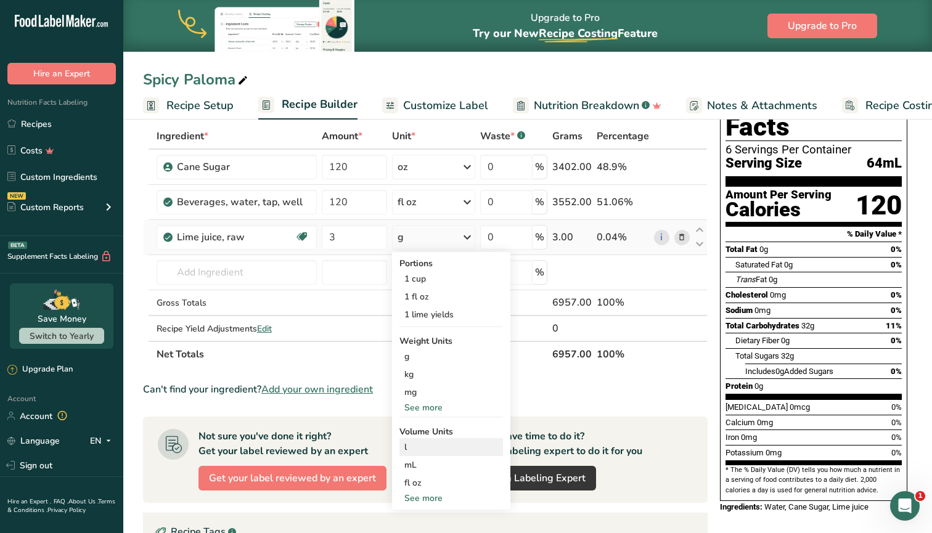
click at [412, 451] on div "l" at bounding box center [451, 447] width 94 height 13
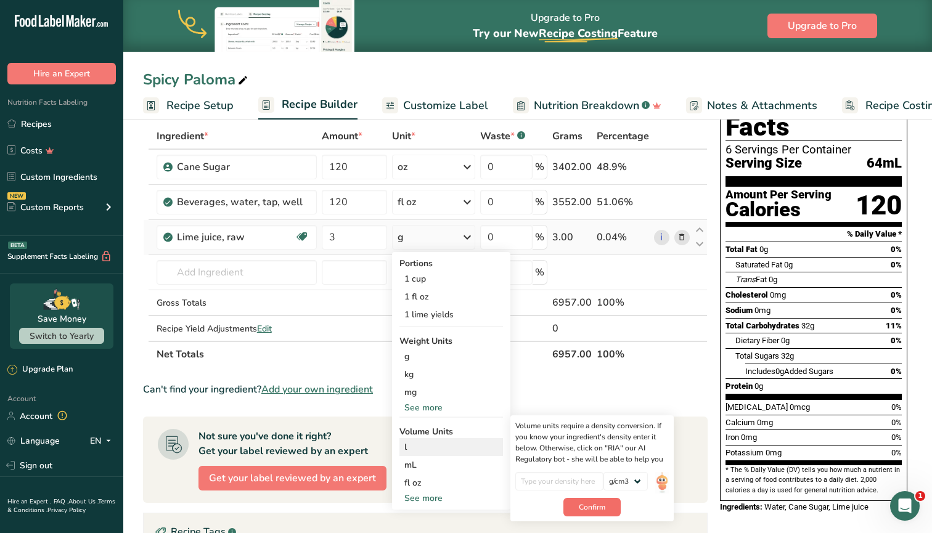
click at [587, 510] on span "Confirm" at bounding box center [592, 507] width 27 height 11
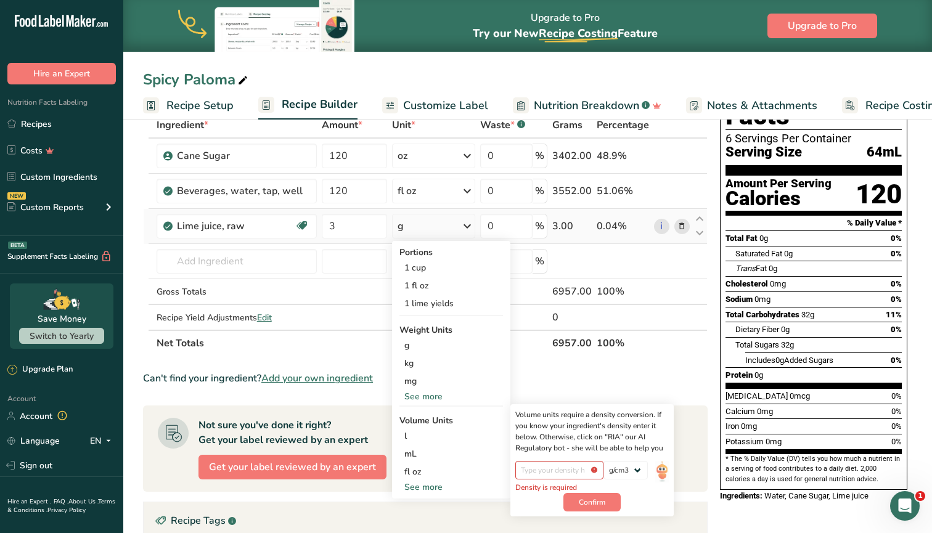
scroll to position [74, 0]
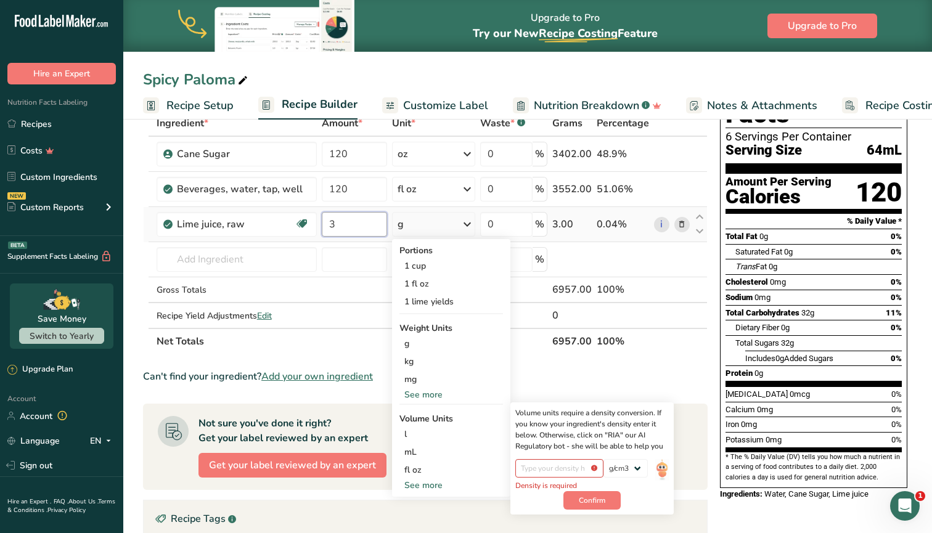
click at [362, 231] on input "3" at bounding box center [354, 224] width 65 height 25
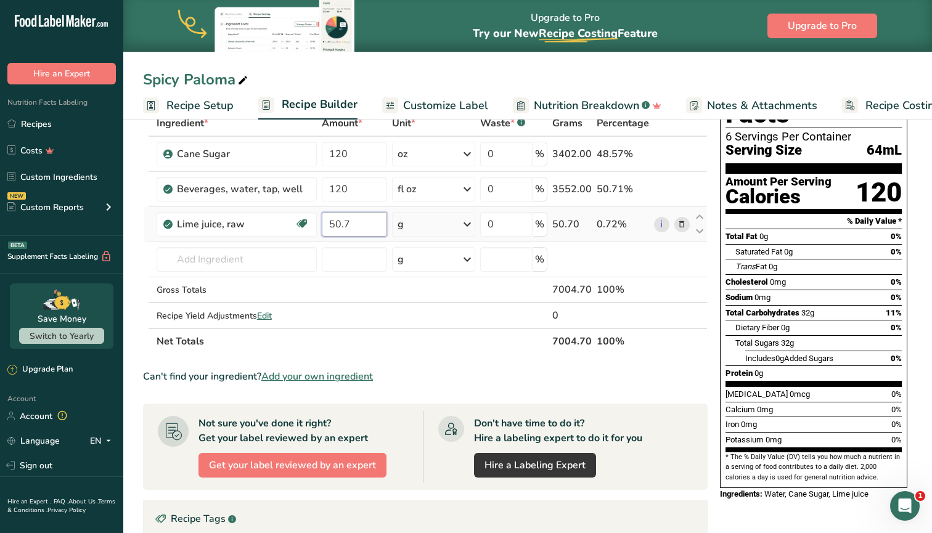
type input "50.7"
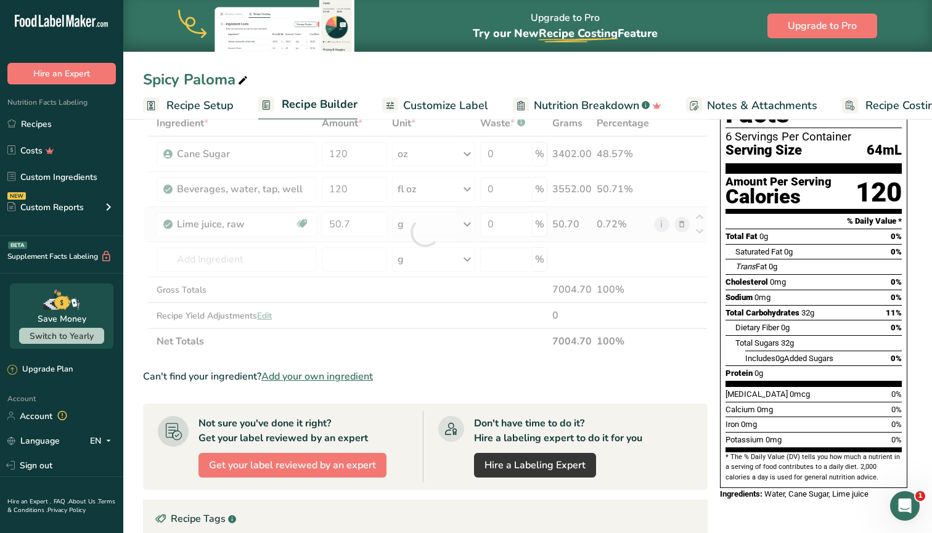
click at [437, 226] on div "Ingredient * Amount * Unit * Waste * .a-a{fill:#347362;}.b-a{fill:#fff;} Grams …" at bounding box center [425, 232] width 565 height 244
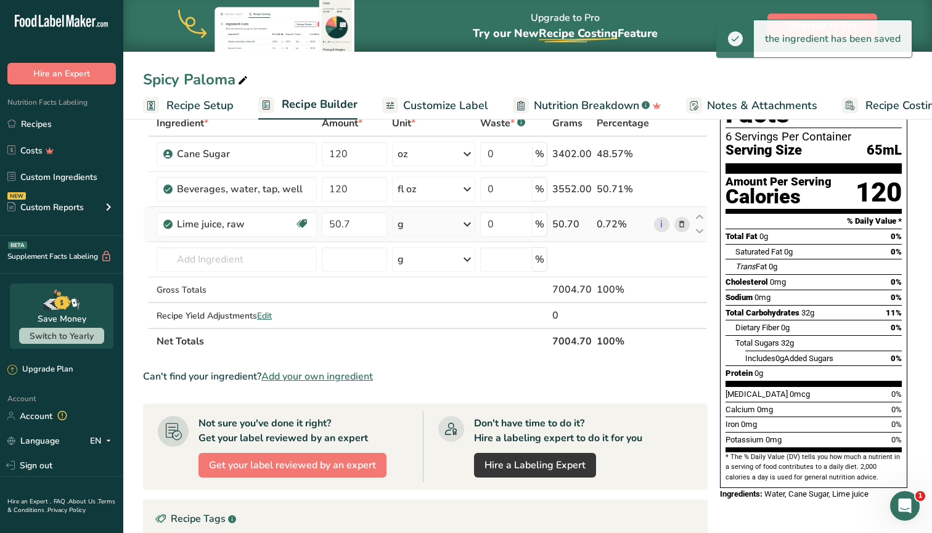
click at [437, 226] on div "g" at bounding box center [433, 224] width 83 height 25
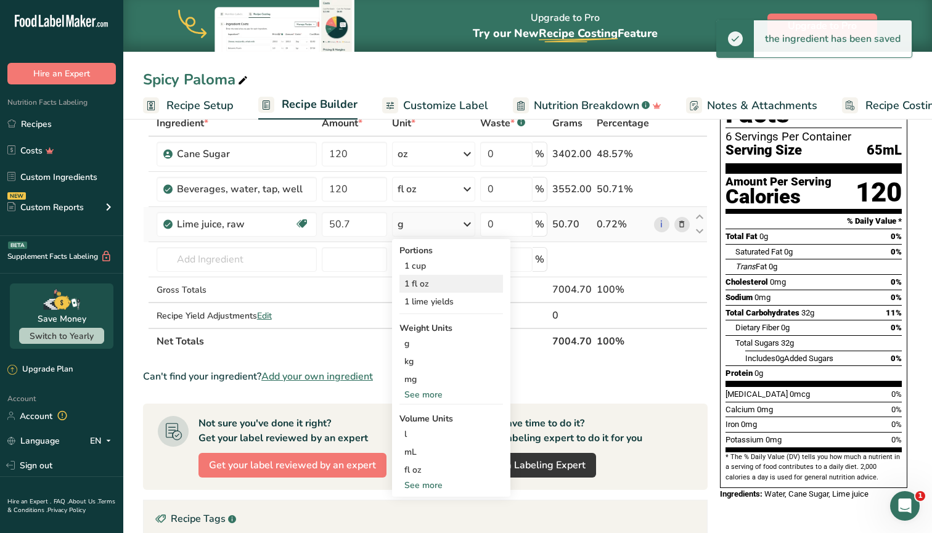
click at [435, 284] on div "1 fl oz" at bounding box center [451, 284] width 104 height 18
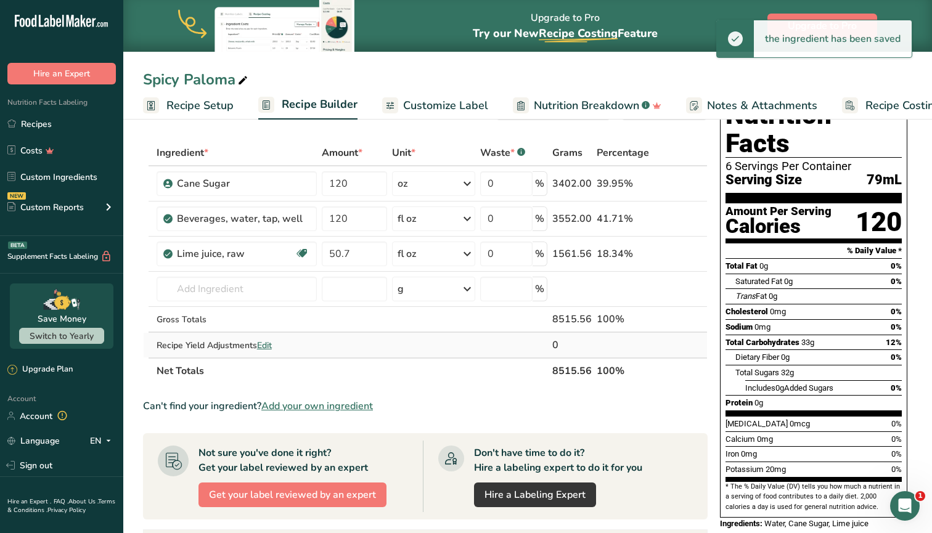
scroll to position [30, 0]
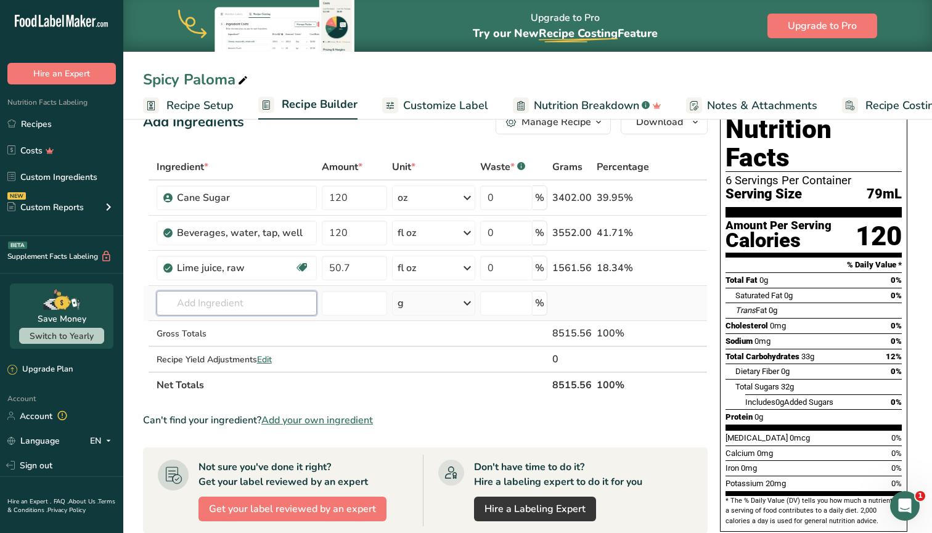
click at [250, 312] on input "text" at bounding box center [237, 303] width 160 height 25
type input "p"
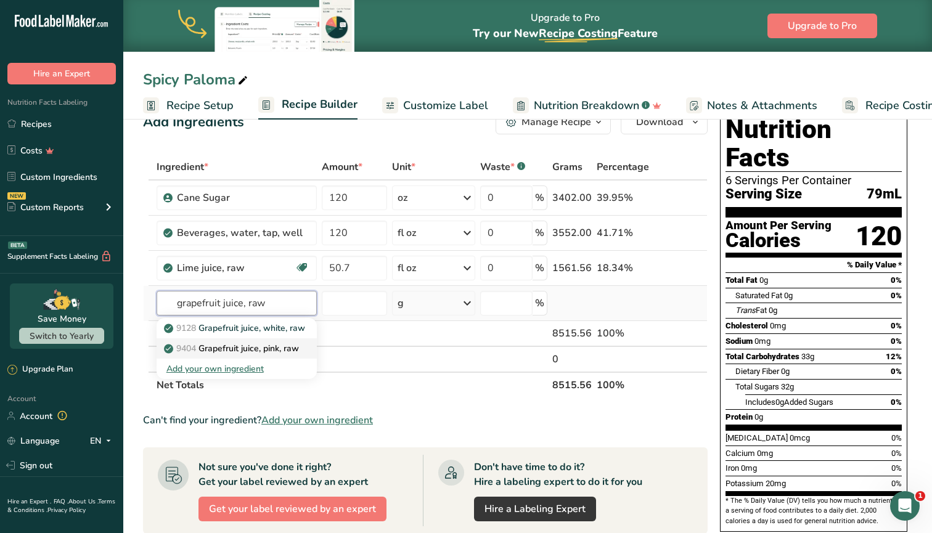
type input "grapefruit juice, raw"
click at [242, 348] on p "9404 Grapefruit juice, pink, raw" at bounding box center [232, 348] width 133 height 13
type input "Grapefruit juice, pink, raw"
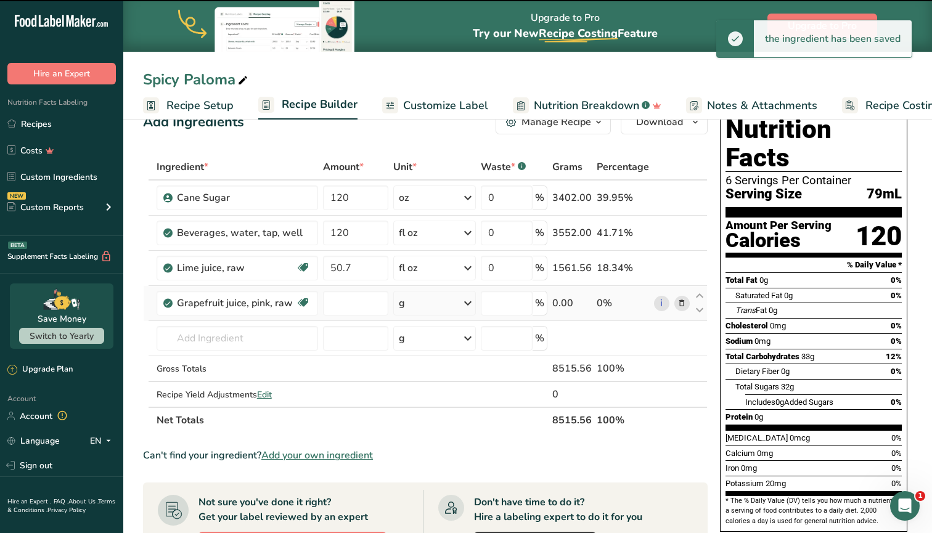
type input "0"
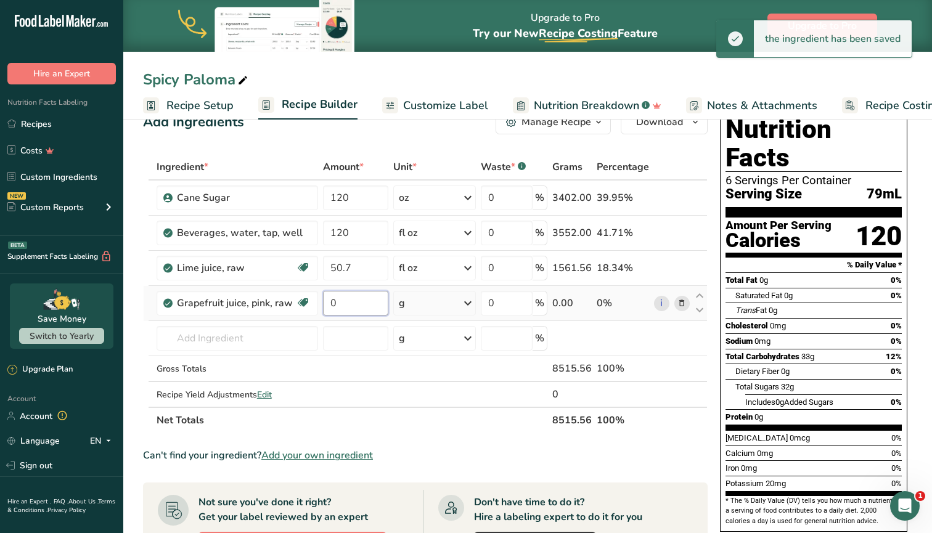
click at [348, 302] on input "0" at bounding box center [355, 303] width 65 height 25
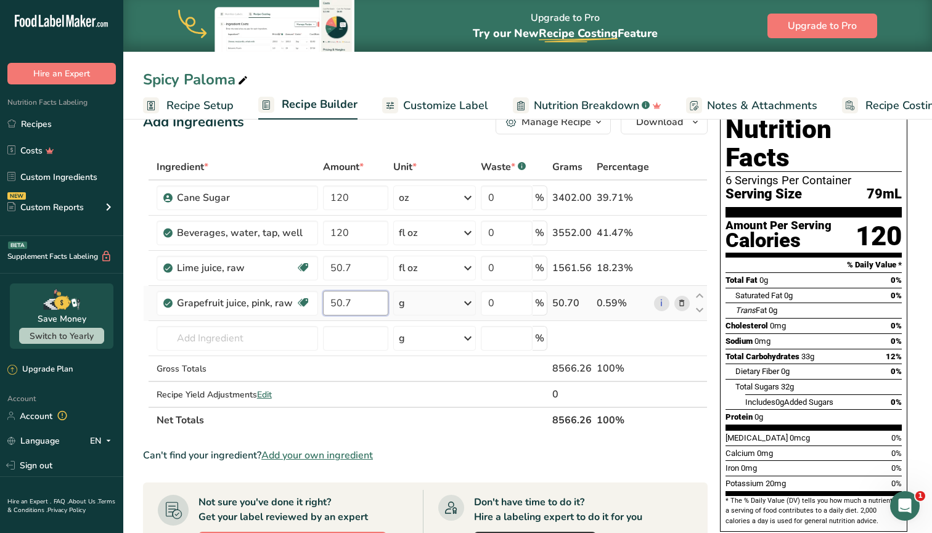
type input "50.7"
click at [422, 298] on div "Ingredient * Amount * Unit * Waste * .a-a{fill:#347362;}.b-a{fill:#fff;} Grams …" at bounding box center [425, 293] width 565 height 279
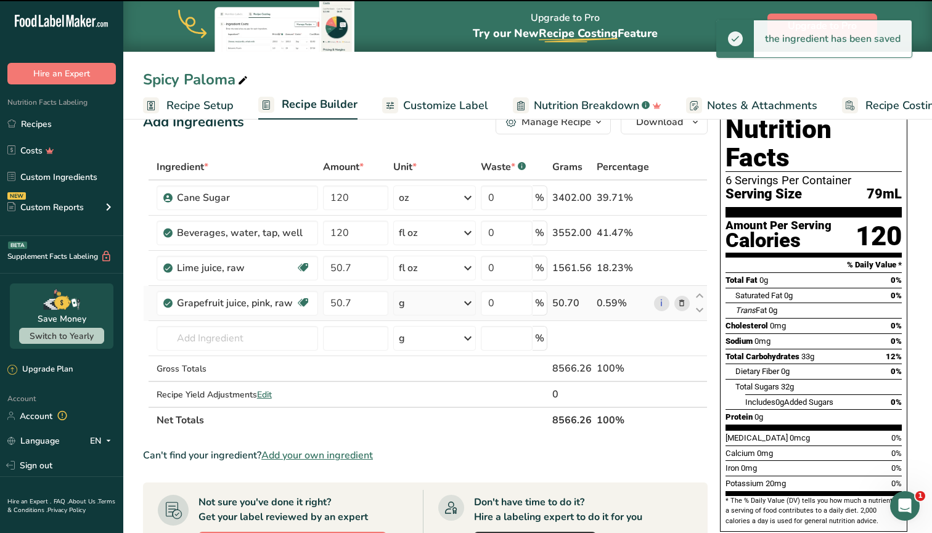
click at [422, 298] on div "g" at bounding box center [434, 303] width 83 height 25
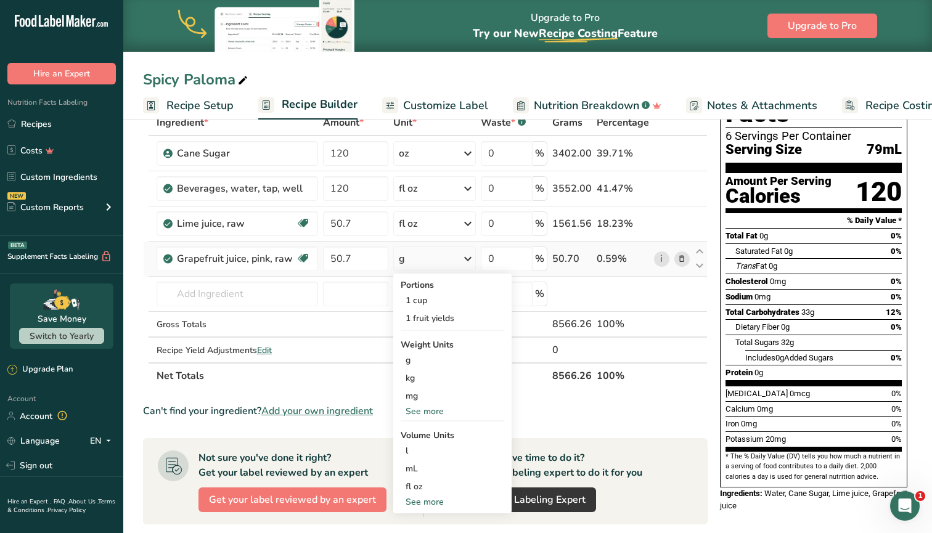
scroll to position [84, 0]
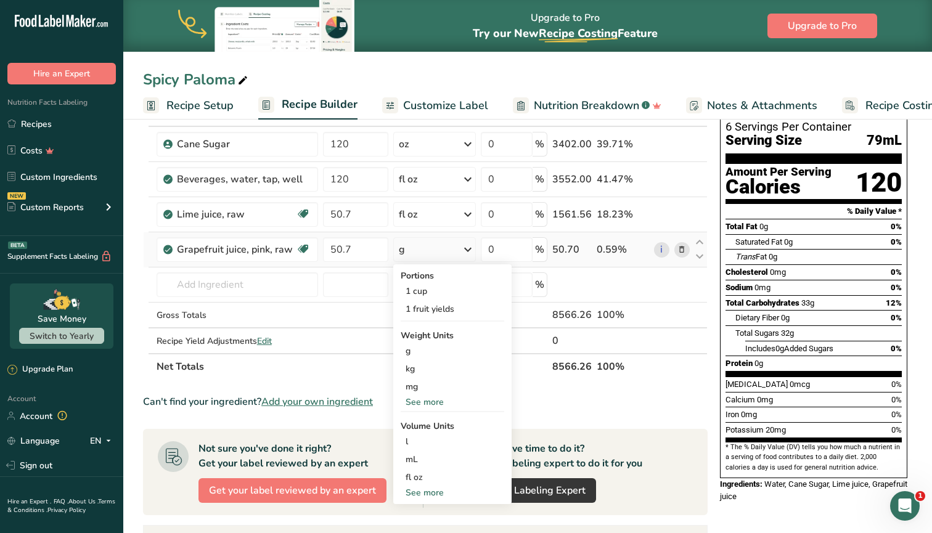
click at [422, 406] on div "See more" at bounding box center [453, 402] width 104 height 13
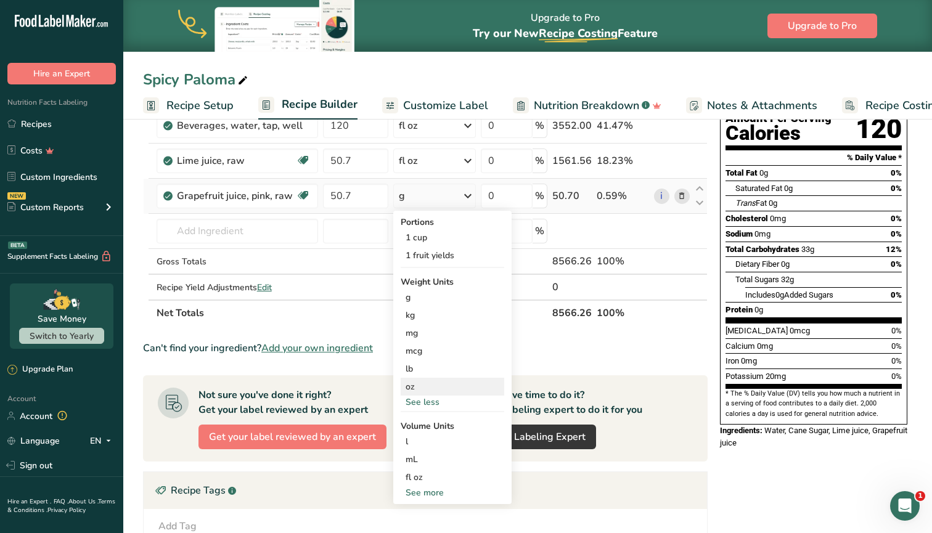
scroll to position [139, 0]
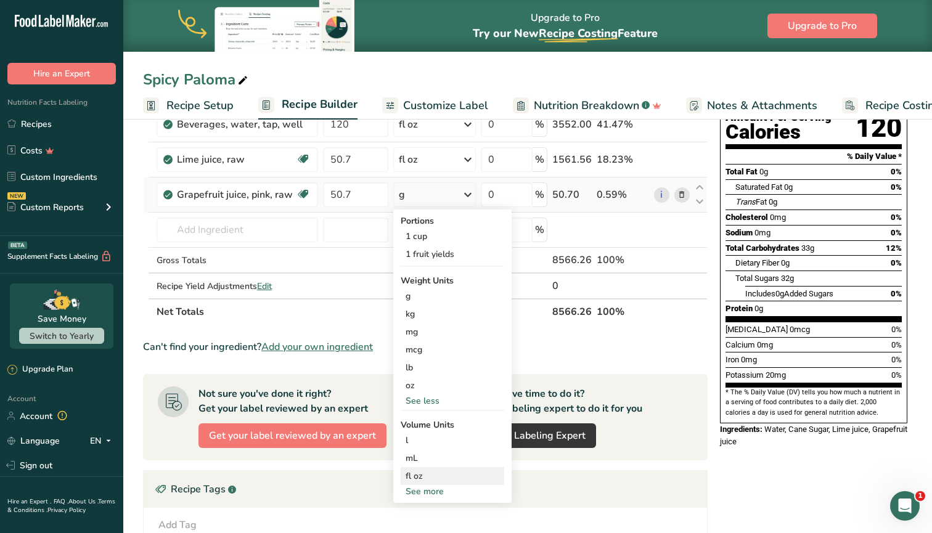
click at [409, 476] on div "fl oz" at bounding box center [453, 476] width 94 height 13
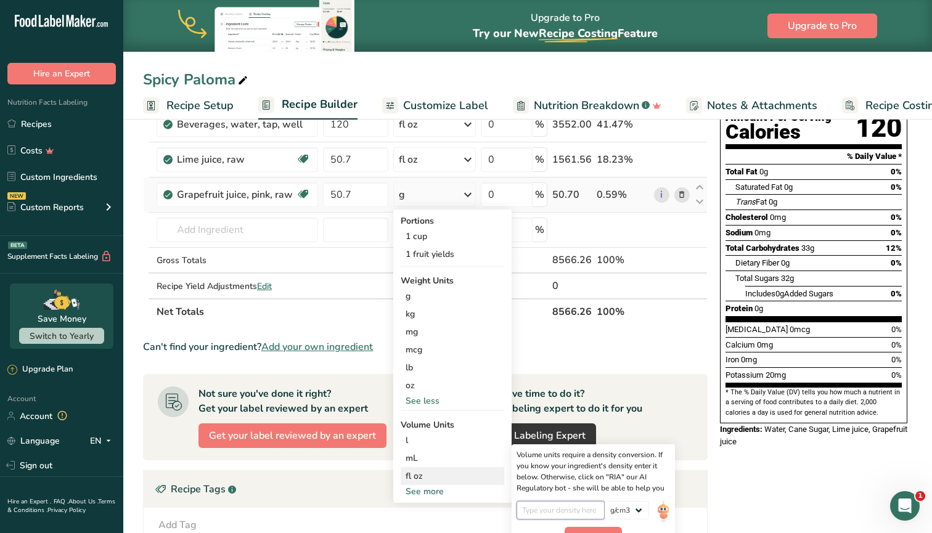
click at [550, 512] on input "number" at bounding box center [560, 510] width 88 height 18
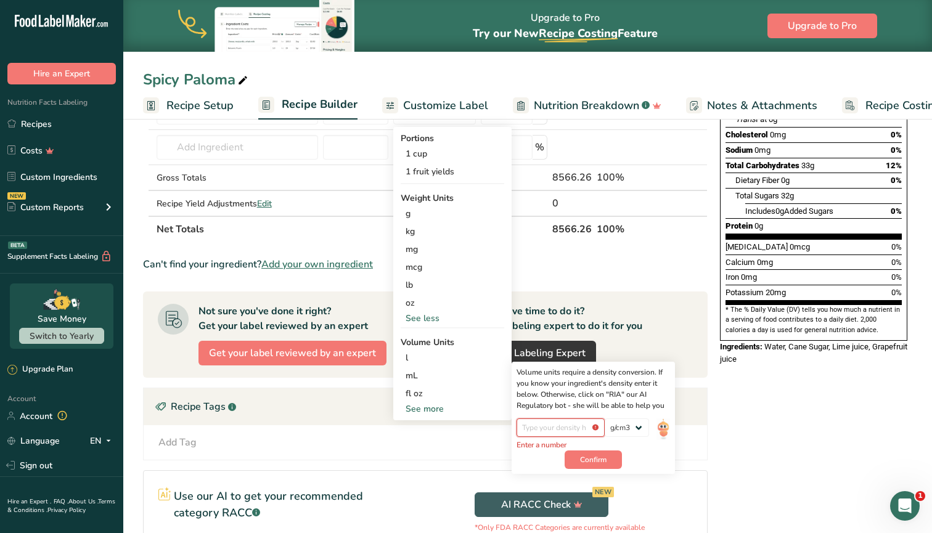
scroll to position [254, 0]
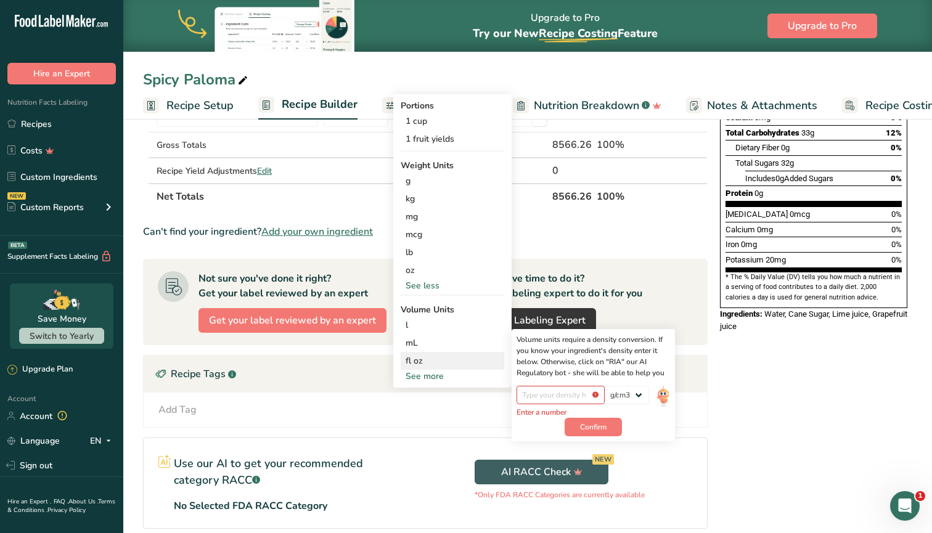
click at [583, 417] on p "Enter a number" at bounding box center [560, 412] width 88 height 11
click at [583, 427] on span "Confirm" at bounding box center [593, 427] width 27 height 11
click at [552, 398] on input "number" at bounding box center [560, 395] width 88 height 18
click at [593, 423] on span "Confirm" at bounding box center [593, 427] width 27 height 11
click at [595, 396] on input "number" at bounding box center [560, 395] width 88 height 18
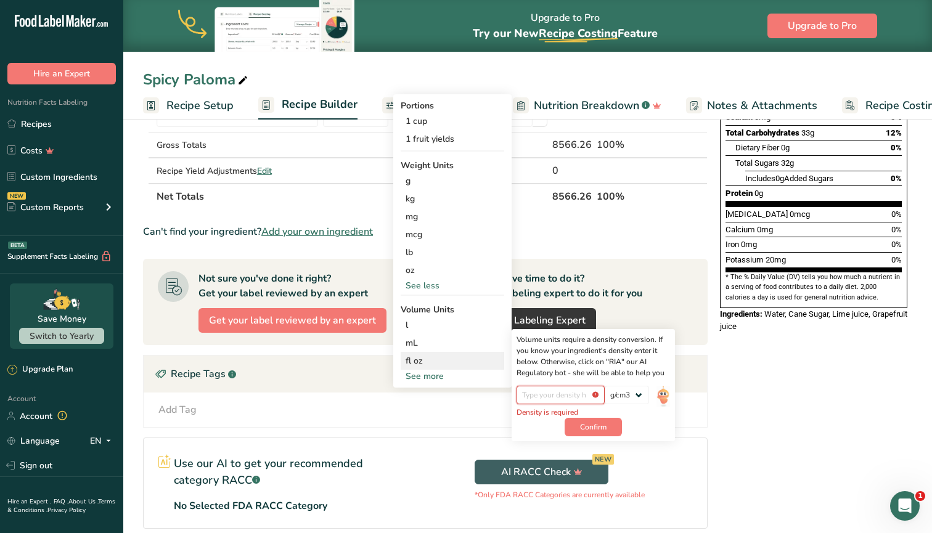
click at [565, 398] on input "number" at bounding box center [560, 395] width 88 height 18
click at [610, 426] on button "Confirm" at bounding box center [593, 427] width 57 height 18
click at [588, 394] on input "number" at bounding box center [560, 395] width 88 height 18
click at [597, 430] on span "Confirm" at bounding box center [593, 427] width 27 height 11
click at [557, 399] on input "number" at bounding box center [560, 395] width 88 height 18
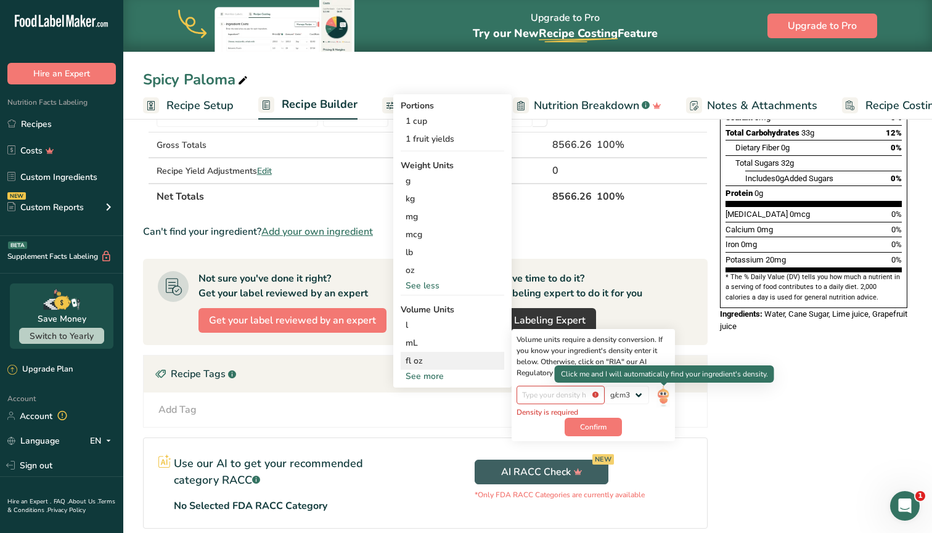
click at [661, 399] on img at bounding box center [663, 397] width 14 height 22
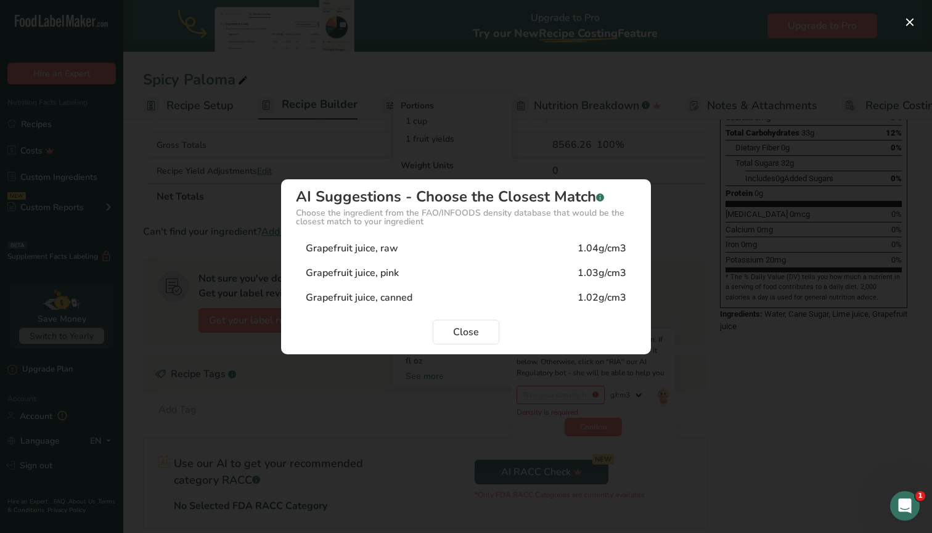
click at [480, 252] on div "Grapefruit juice, raw 1.04g/cm3" at bounding box center [466, 248] width 340 height 25
type input "1.04"
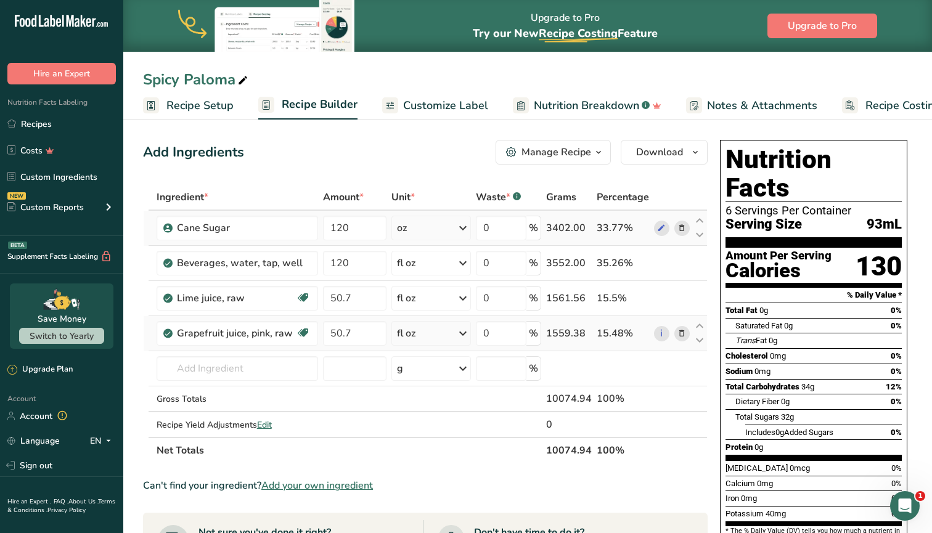
scroll to position [0, 0]
click at [202, 366] on input "text" at bounding box center [237, 368] width 161 height 25
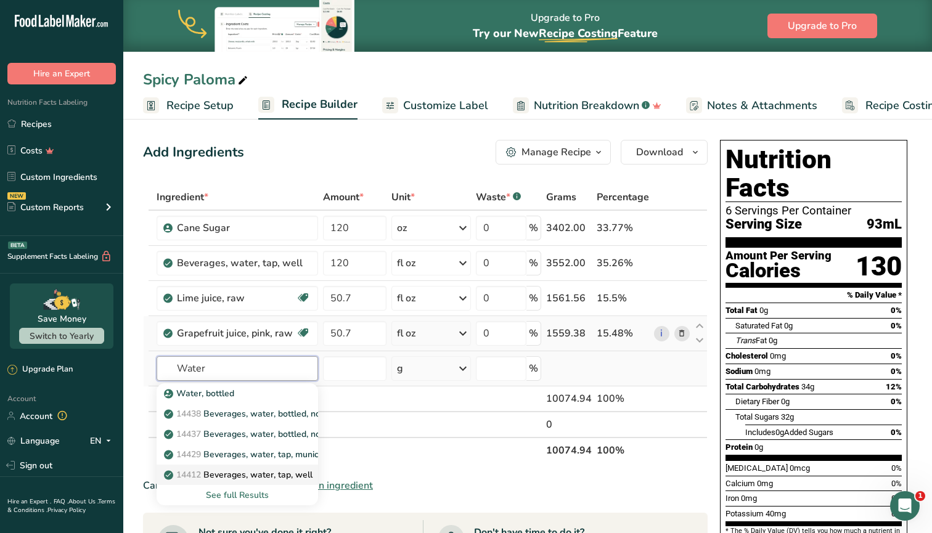
type input "Water"
click at [222, 474] on p "14412 [GEOGRAPHIC_DATA], water, tap, well" at bounding box center [239, 474] width 146 height 13
type input "Beverages, water, tap, well"
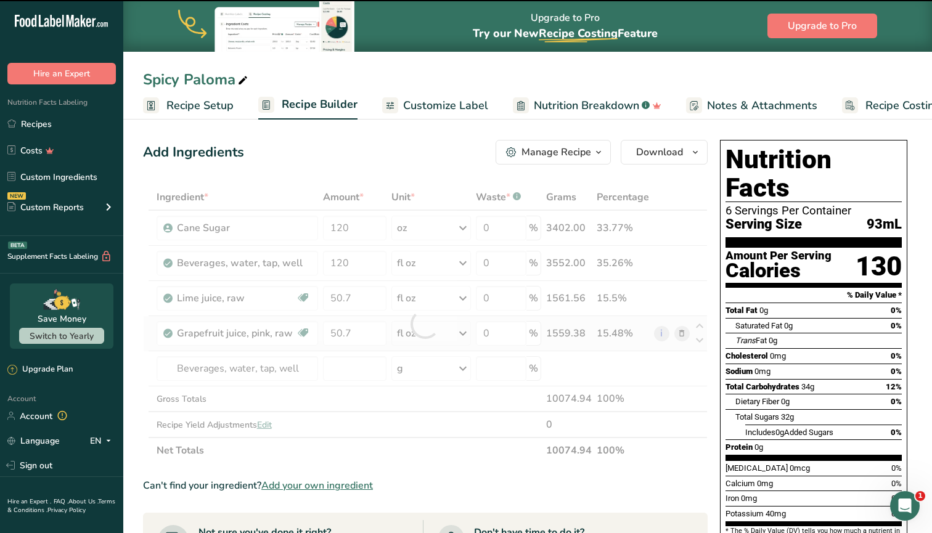
type input "0"
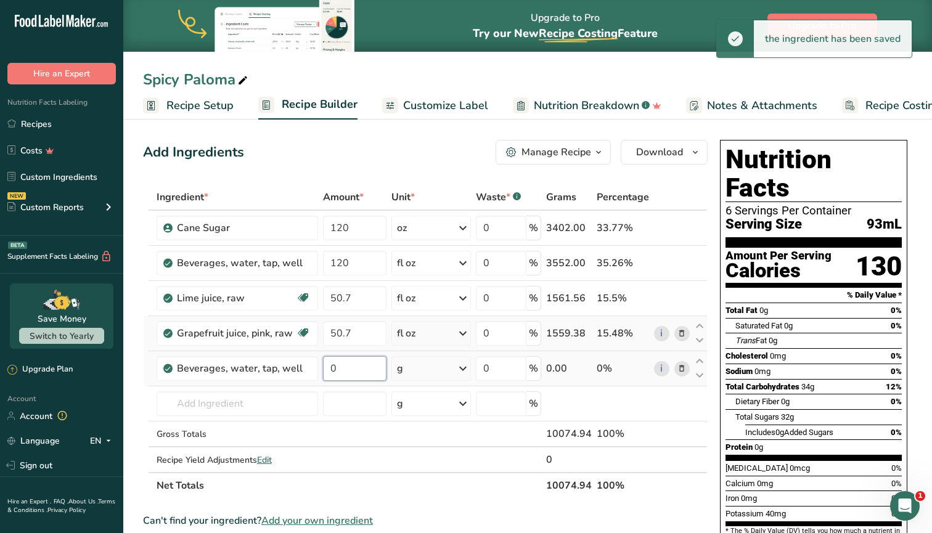
click at [347, 372] on input "0" at bounding box center [354, 368] width 63 height 25
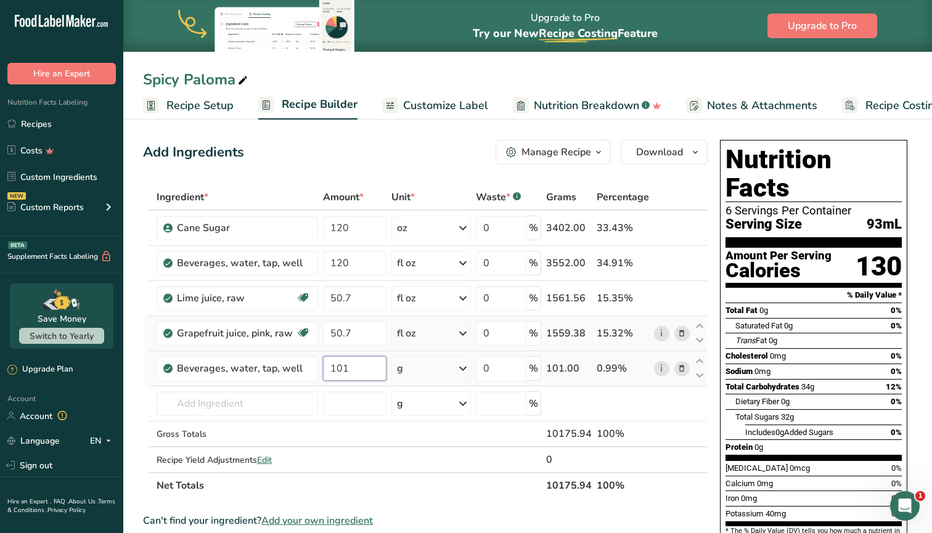
type input "101"
click at [425, 366] on div "Ingredient * Amount * Unit * Waste * .a-a{fill:#347362;}.b-a{fill:#fff;} Grams …" at bounding box center [425, 341] width 565 height 314
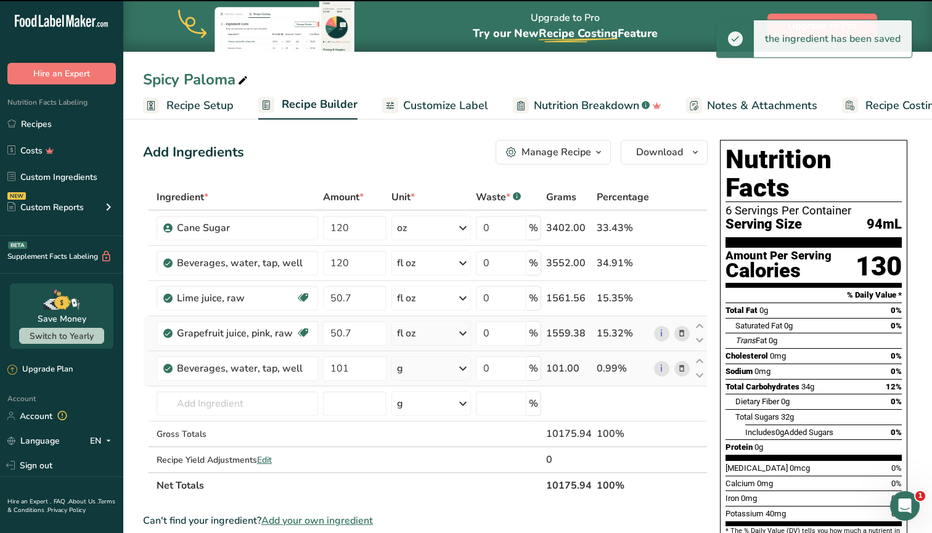
click at [425, 366] on div "g" at bounding box center [431, 368] width 80 height 25
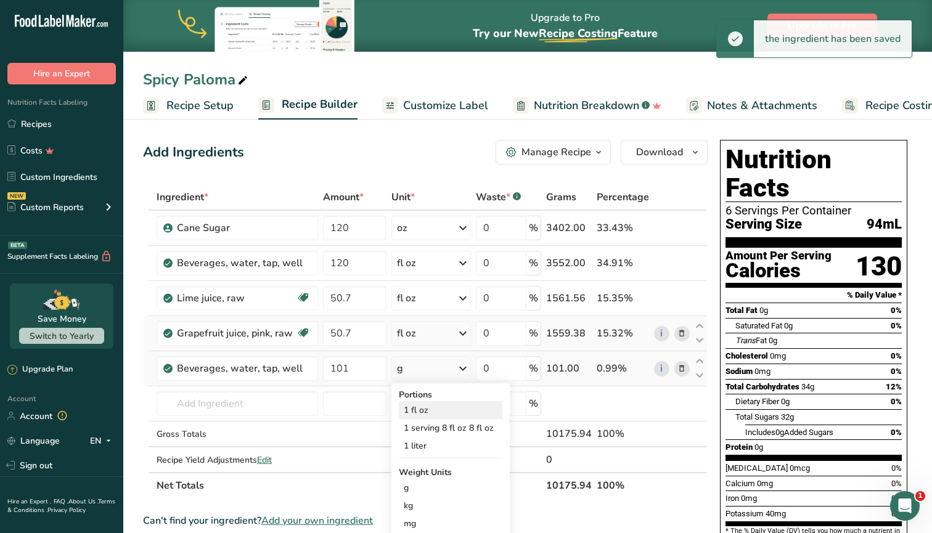
click at [423, 410] on div "1 fl oz" at bounding box center [451, 410] width 104 height 18
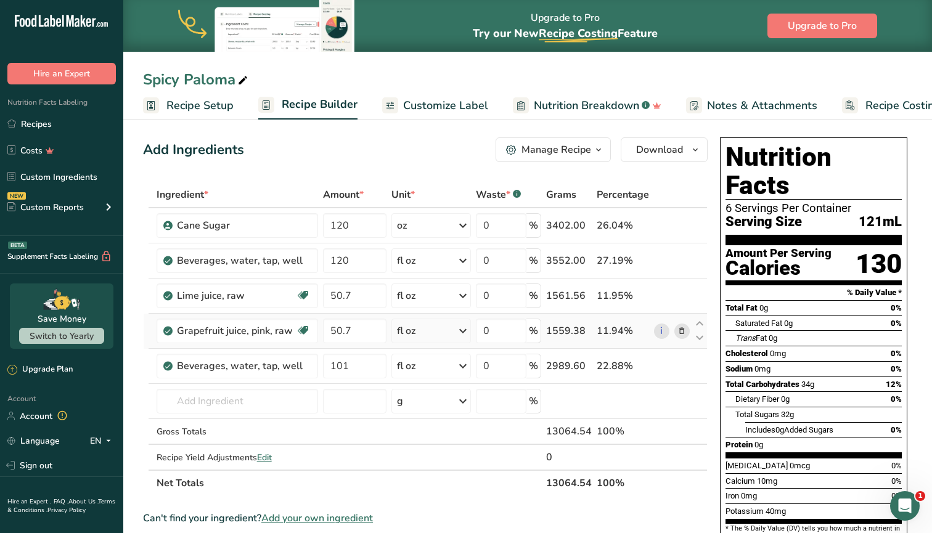
scroll to position [1, 0]
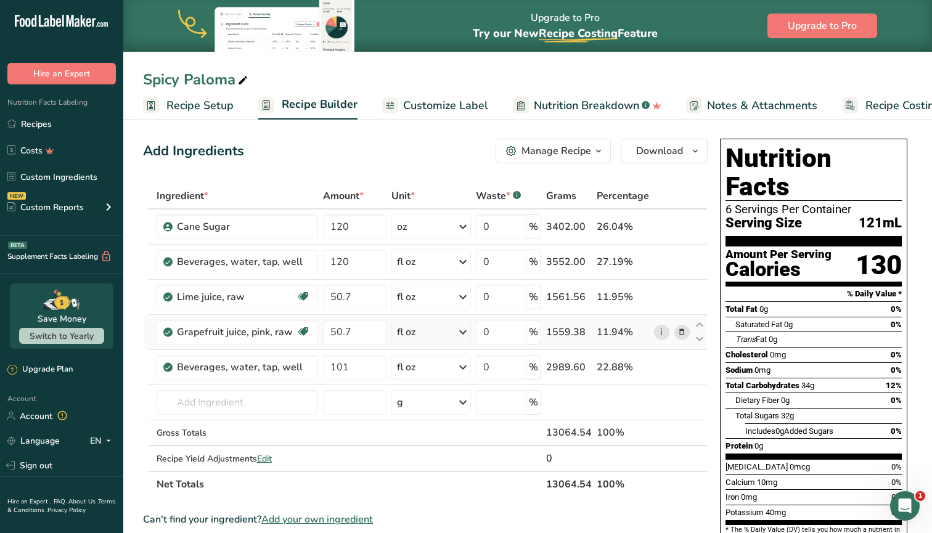
click at [446, 98] on span "Customize Label" at bounding box center [445, 105] width 85 height 17
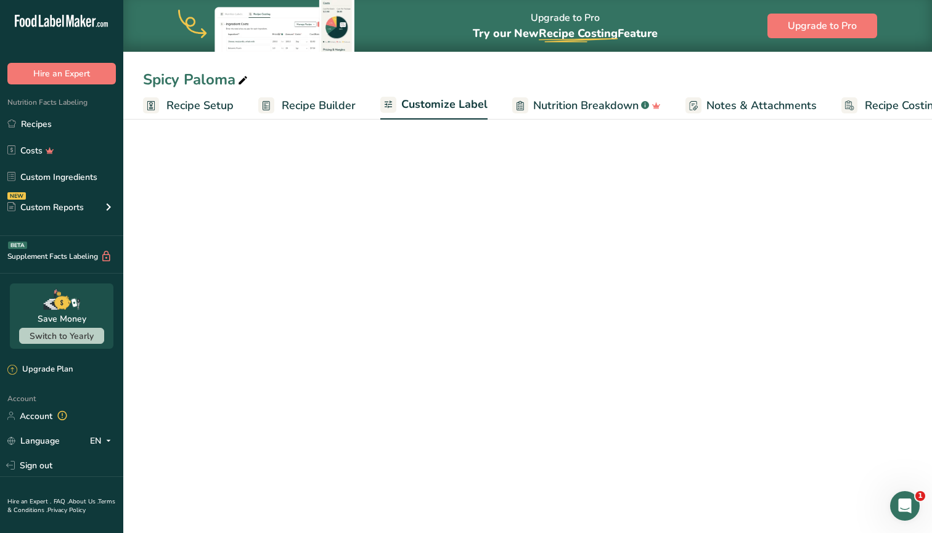
scroll to position [0, 39]
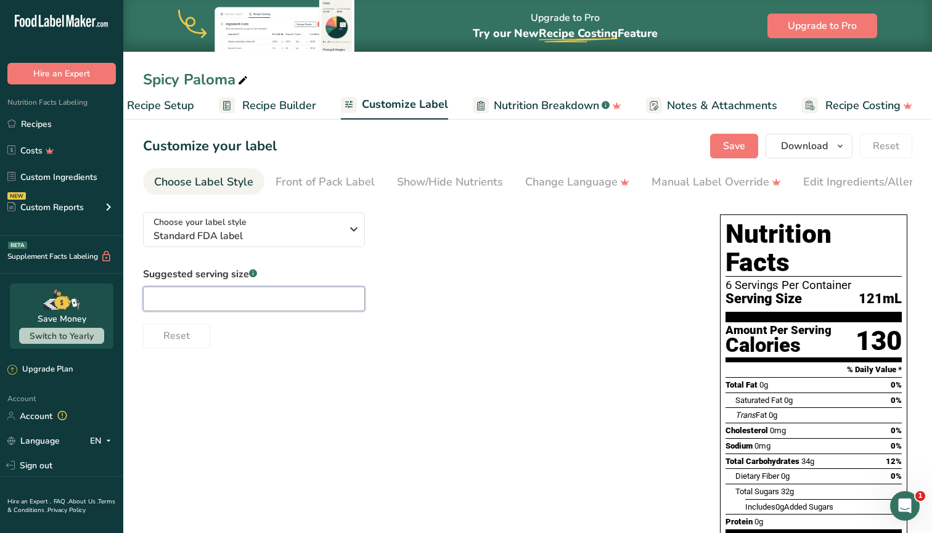
click at [287, 308] on input "text" at bounding box center [254, 299] width 222 height 25
type input "o"
click at [179, 98] on span "Recipe Setup" at bounding box center [160, 105] width 67 height 17
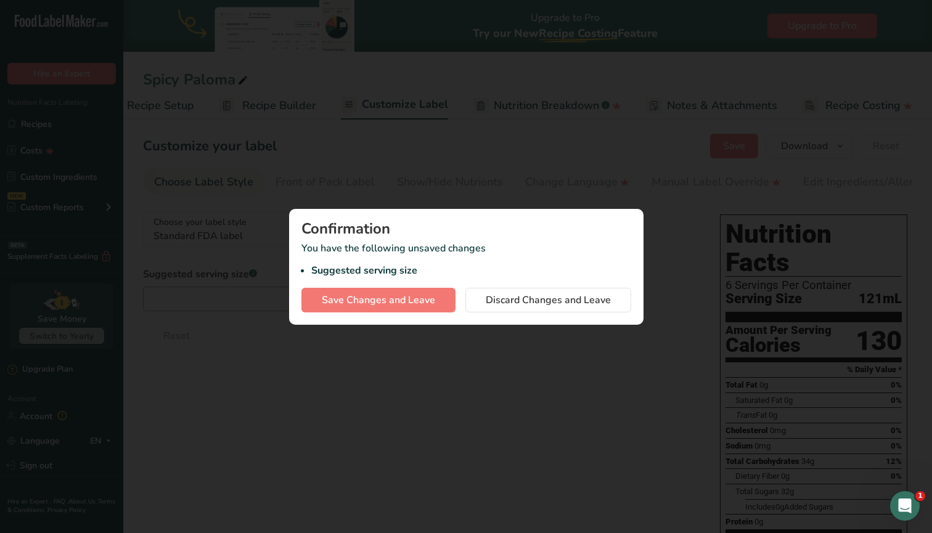
scroll to position [0, 4]
click at [387, 303] on span "Save Changes and Leave" at bounding box center [378, 300] width 113 height 15
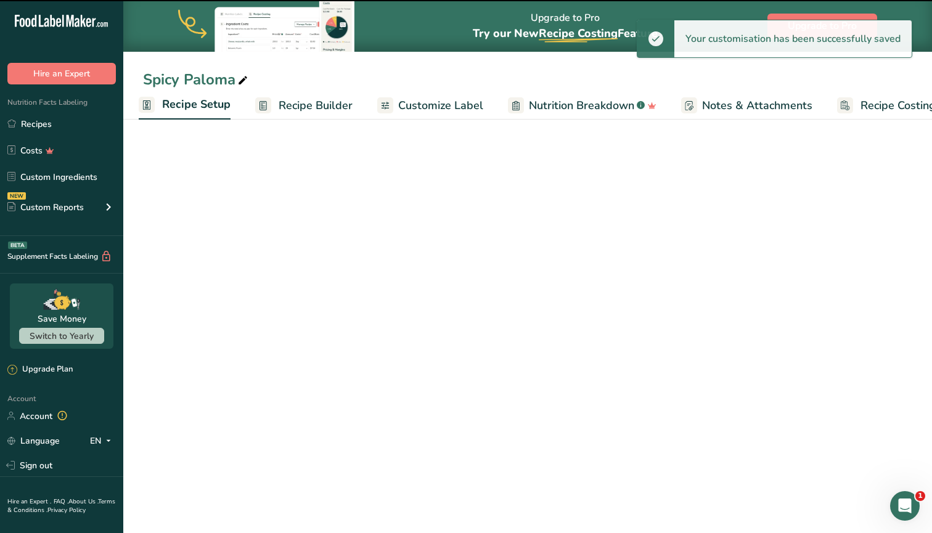
select select "22"
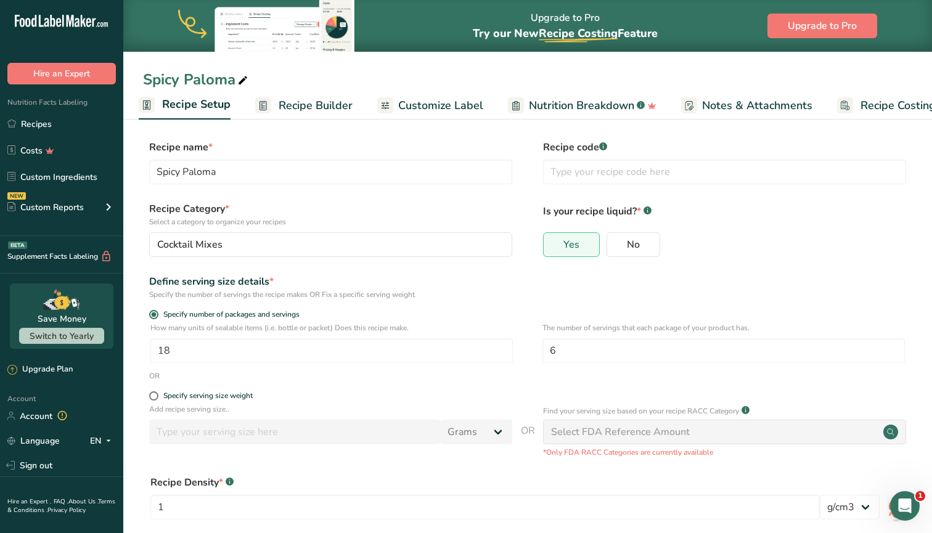
click at [317, 105] on span "Recipe Builder" at bounding box center [316, 105] width 74 height 17
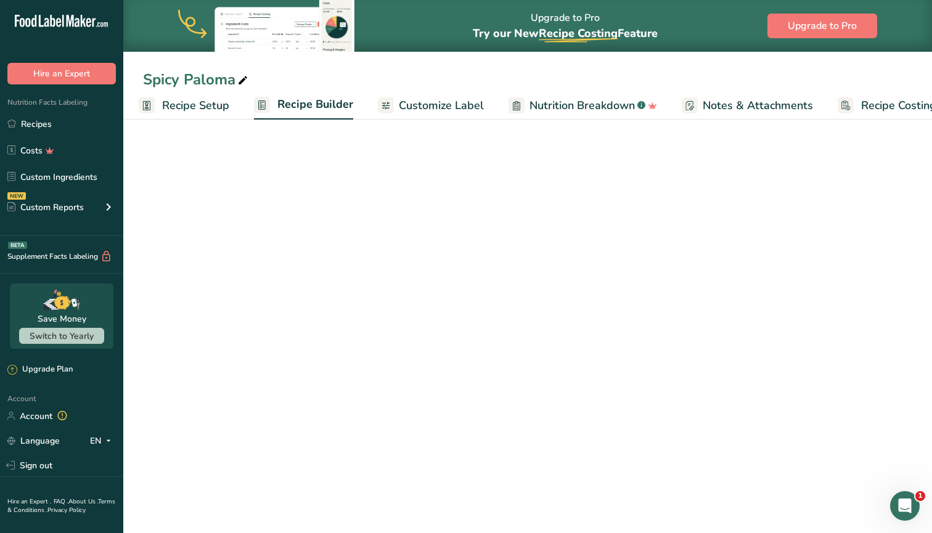
scroll to position [0, 39]
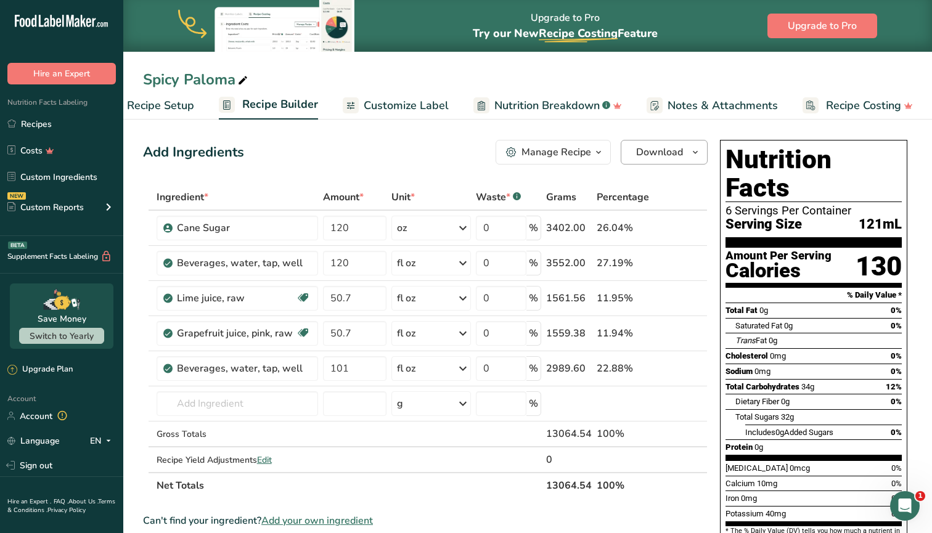
click at [677, 155] on span "Download" at bounding box center [659, 152] width 47 height 15
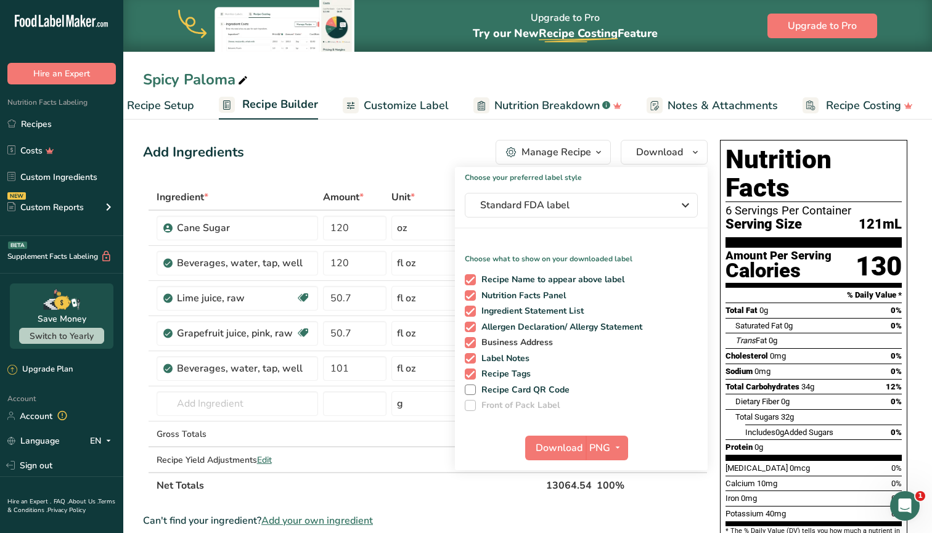
click at [468, 340] on span at bounding box center [470, 342] width 11 height 11
click at [468, 340] on input "Business Address" at bounding box center [469, 342] width 8 height 8
checkbox input "false"
click at [469, 359] on span at bounding box center [470, 358] width 11 height 11
click at [469, 359] on input "Label Notes" at bounding box center [469, 358] width 8 height 8
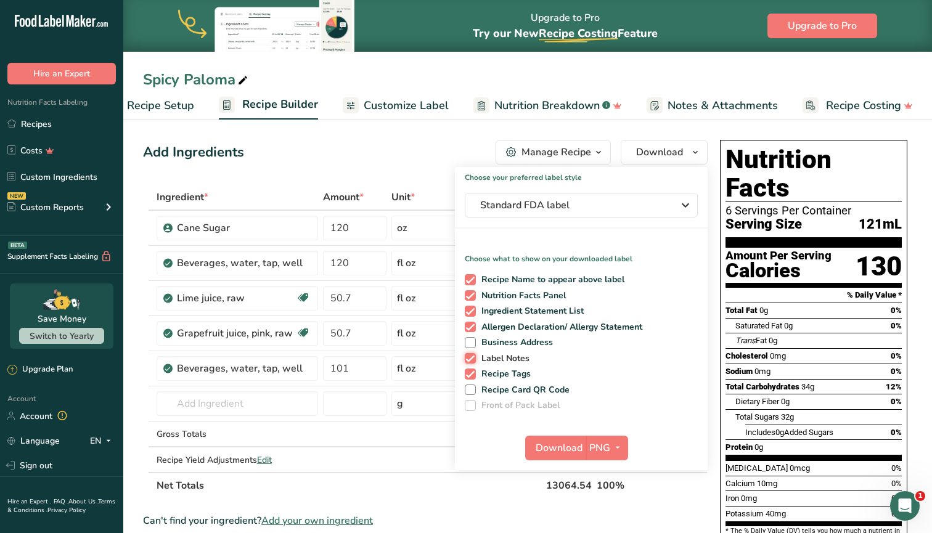
checkbox input "false"
click at [469, 368] on div "Recipe Name to appear above label Nutrition Facts Panel Ingredient Statement Li…" at bounding box center [581, 340] width 253 height 142
click at [576, 446] on span "Download" at bounding box center [559, 448] width 47 height 15
click at [46, 118] on link "Recipes" at bounding box center [61, 123] width 123 height 23
